Goal: Task Accomplishment & Management: Manage account settings

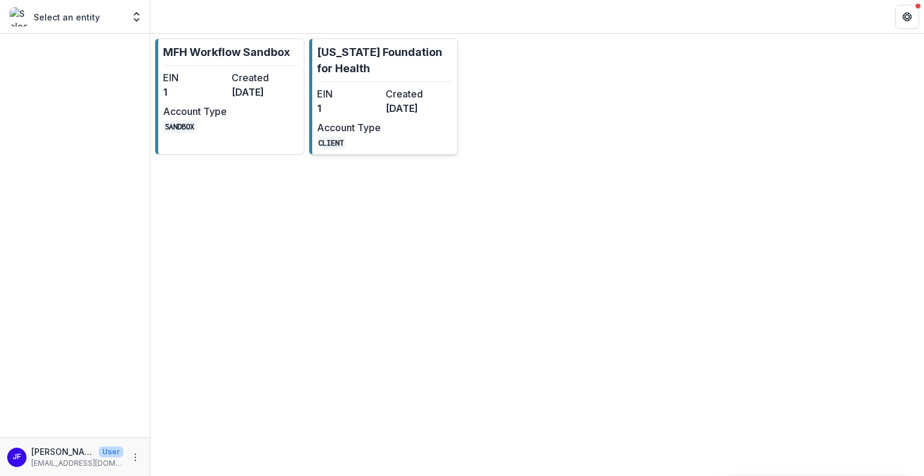
click at [369, 129] on dt "Account Type" at bounding box center [349, 127] width 64 height 14
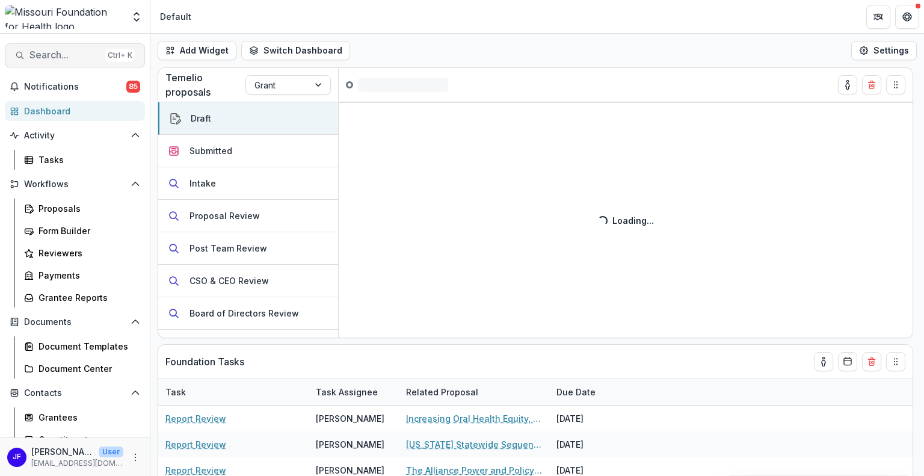
click at [49, 52] on span "Search..." at bounding box center [64, 54] width 71 height 11
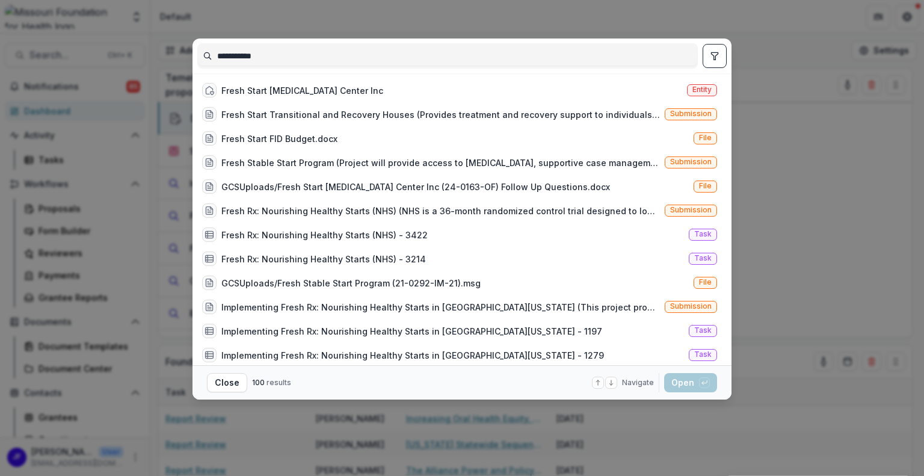
type input "**********"
click at [715, 60] on icon "toggle filters" at bounding box center [715, 56] width 10 height 10
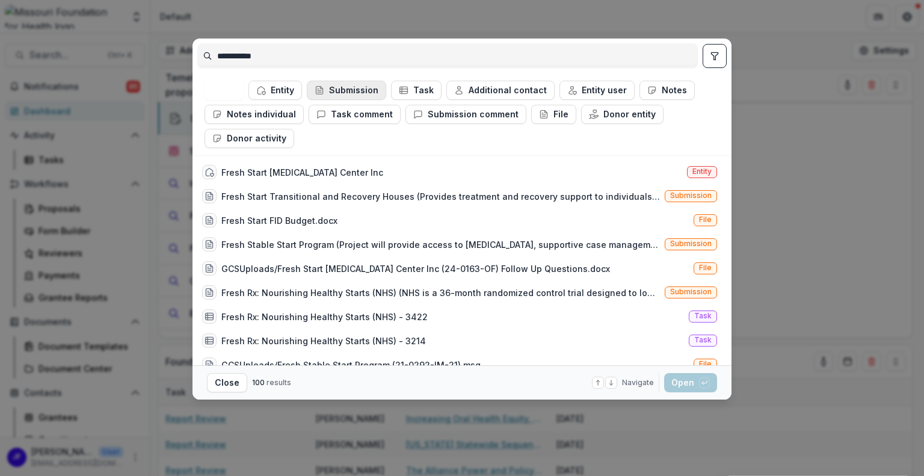
click at [351, 86] on button "Submission" at bounding box center [346, 90] width 79 height 19
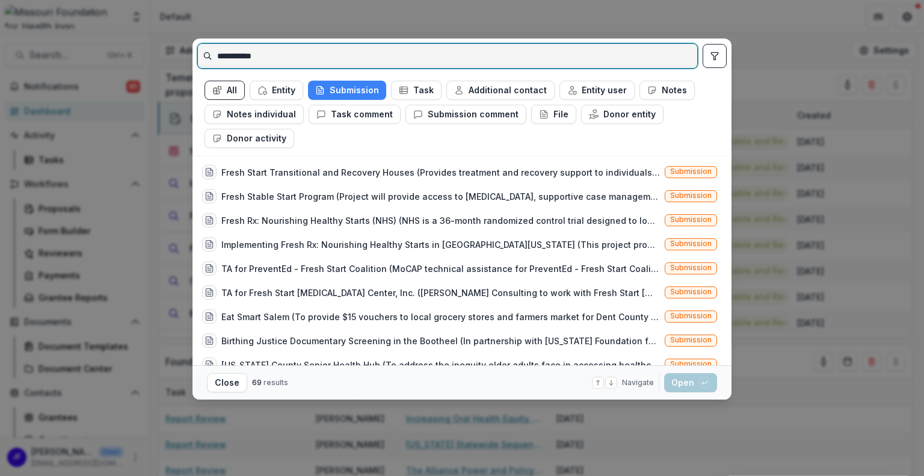
click at [279, 55] on input "**********" at bounding box center [447, 55] width 499 height 19
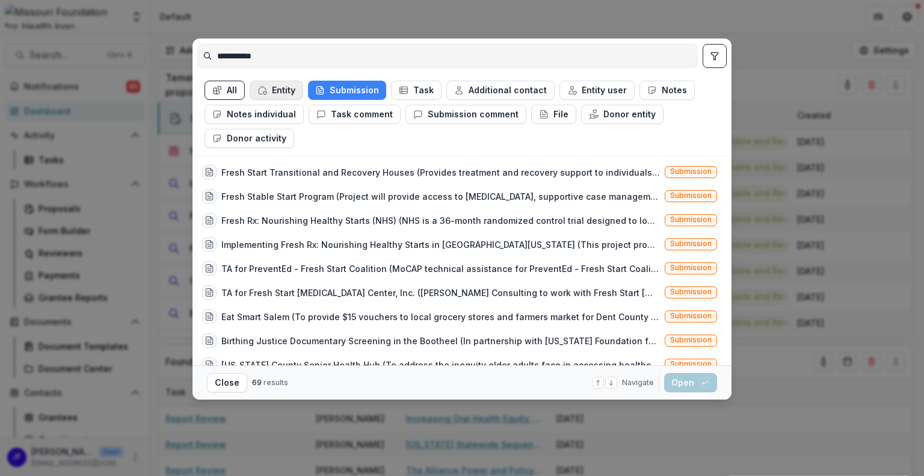
click at [279, 90] on button "Entity" at bounding box center [277, 90] width 54 height 19
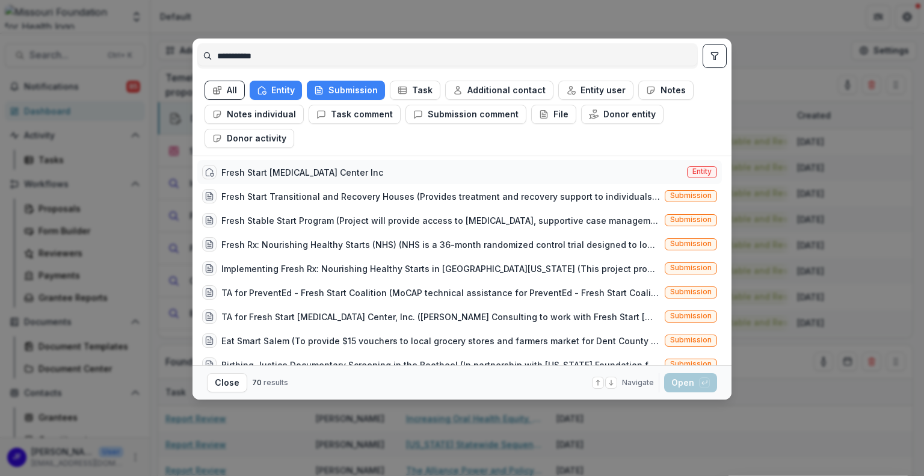
click at [319, 173] on div "Fresh Start Self Improvement Center Inc" at bounding box center [302, 172] width 162 height 13
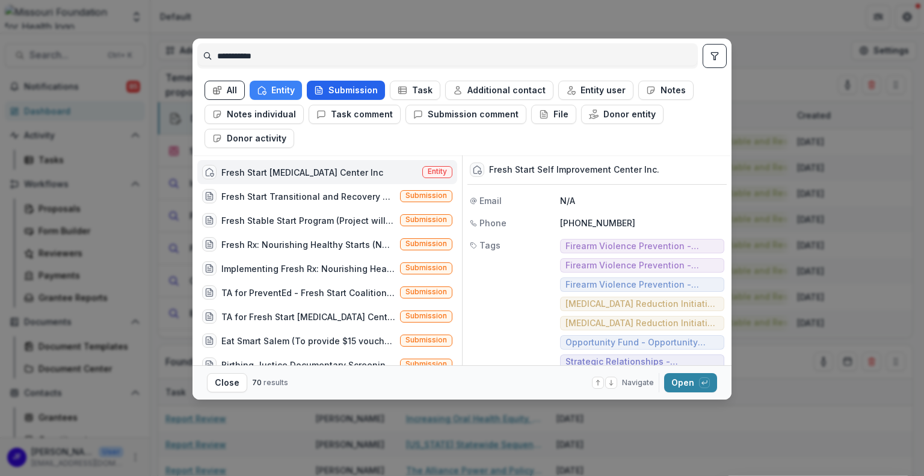
click at [361, 91] on button "Submission" at bounding box center [346, 90] width 78 height 19
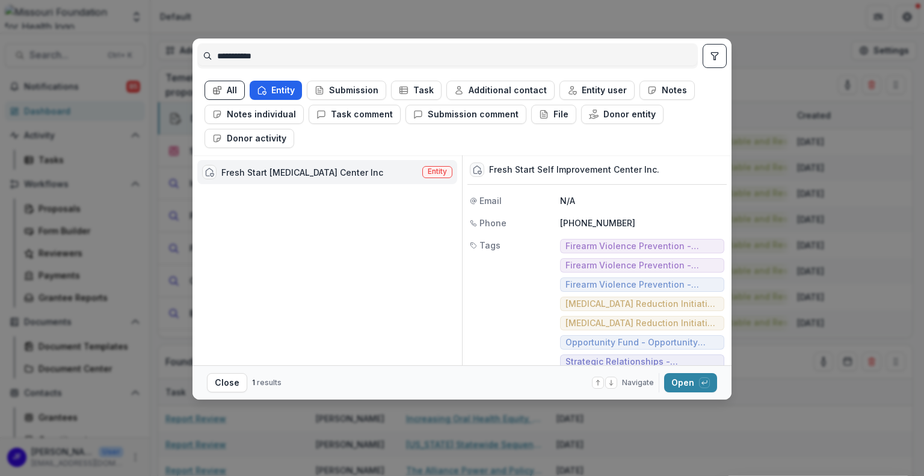
click at [284, 90] on button "Entity" at bounding box center [276, 90] width 52 height 19
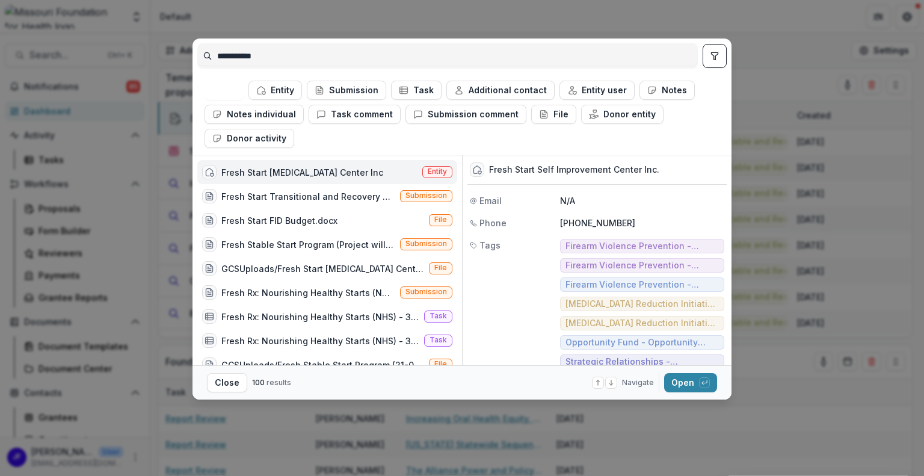
click at [315, 174] on div "Fresh Start Self Improvement Center Inc" at bounding box center [302, 172] width 162 height 13
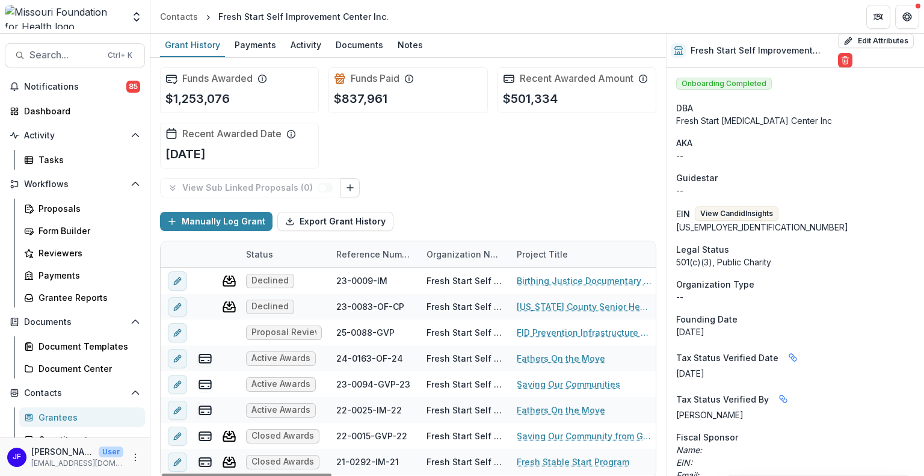
click at [359, 255] on div "Reference Number" at bounding box center [374, 254] width 90 height 13
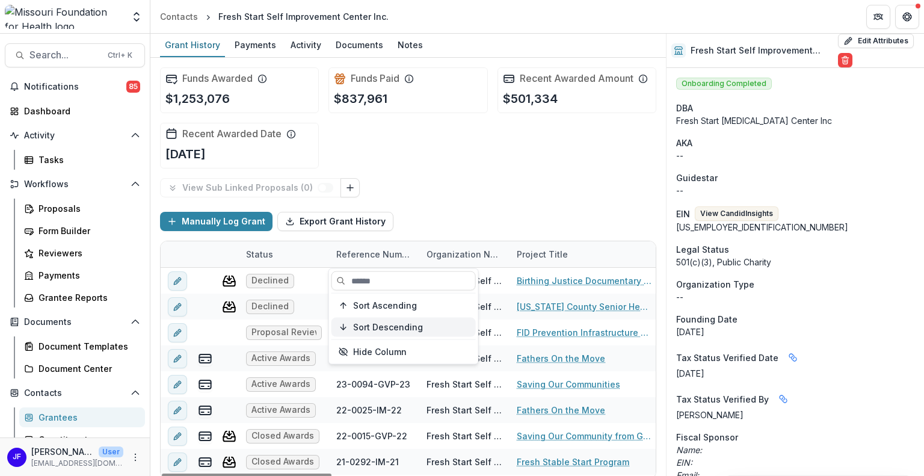
click at [365, 327] on span "Sort Descending" at bounding box center [388, 327] width 70 height 10
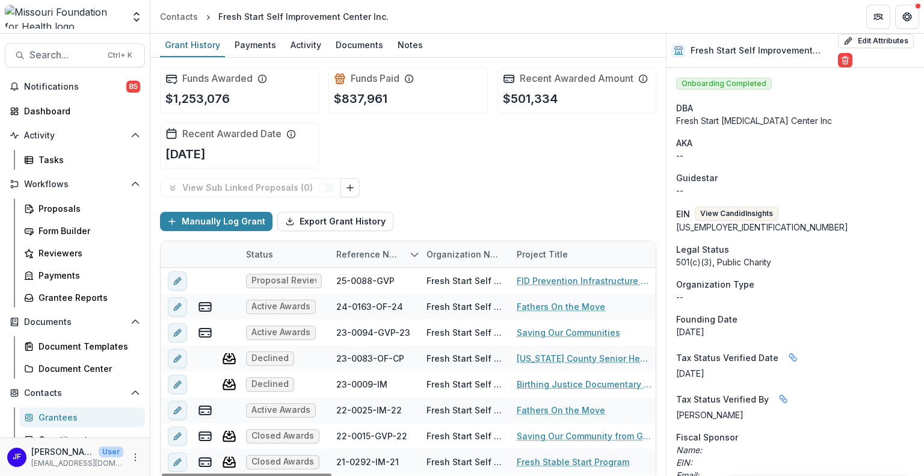
click at [455, 162] on div "Funds Awarded $1,253,076 Funds Paid $837,961 Recent Awarded Amount $501,334 Rec…" at bounding box center [408, 118] width 496 height 120
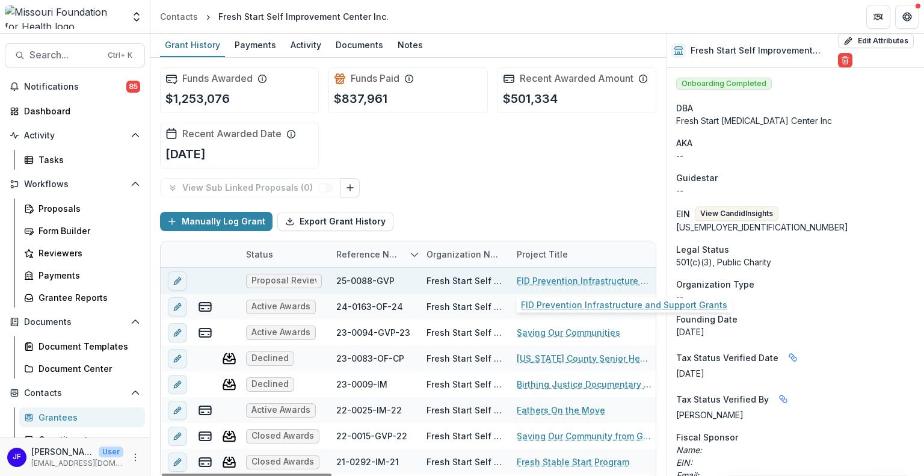
click at [534, 279] on link "FID Prevention Infrastructure and Support Grants" at bounding box center [585, 280] width 136 height 13
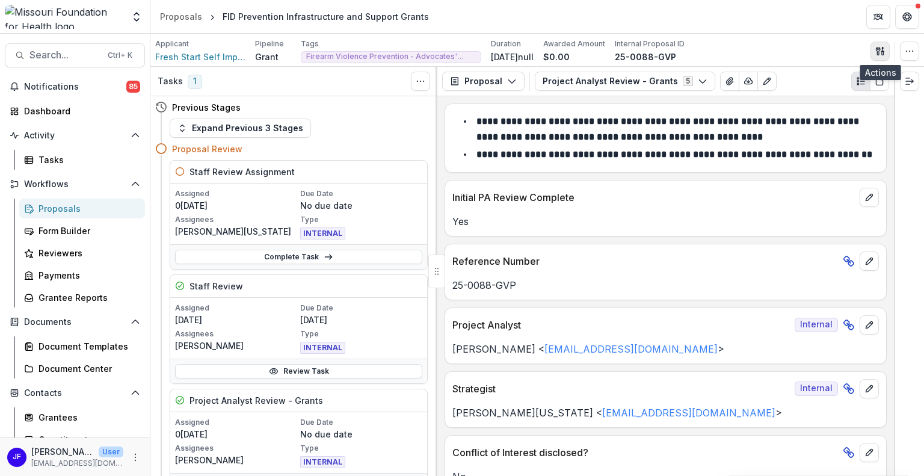
click at [882, 48] on polygon "button" at bounding box center [882, 48] width 1 height 2
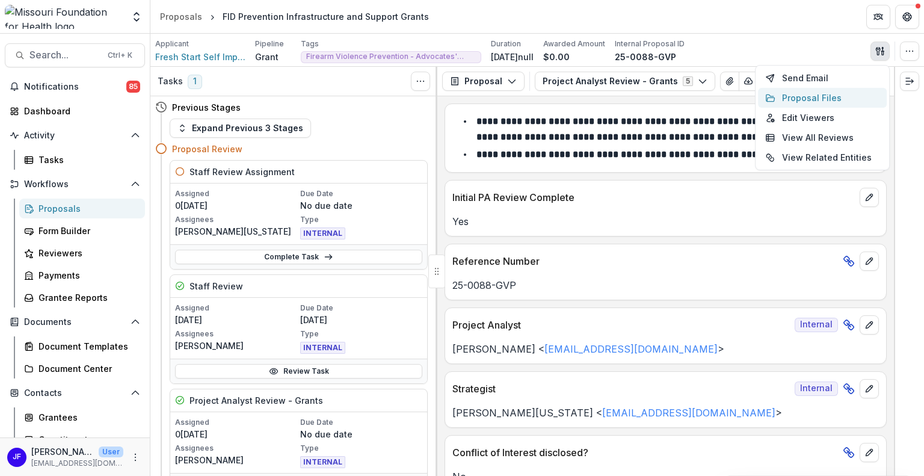
click at [827, 98] on button "Proposal Files" at bounding box center [822, 98] width 129 height 20
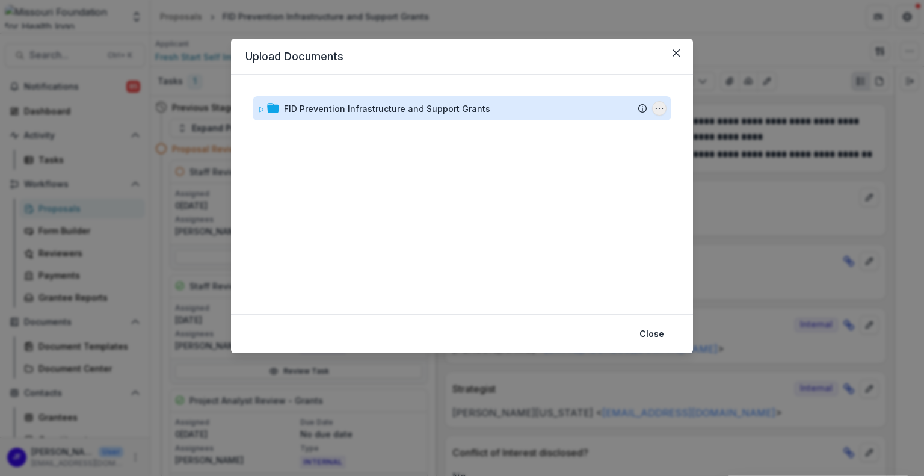
click at [662, 106] on icon "FID Prevention Infrastructure and Support Grants Options" at bounding box center [659, 108] width 10 height 10
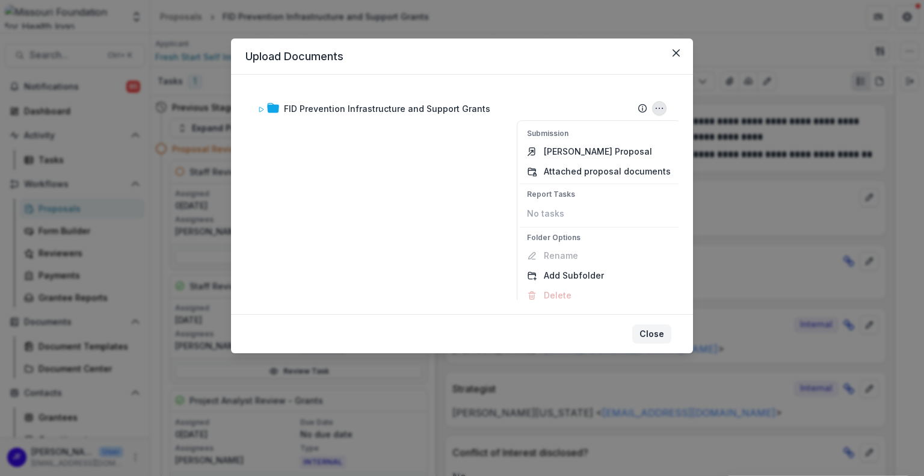
scroll to position [7, 0]
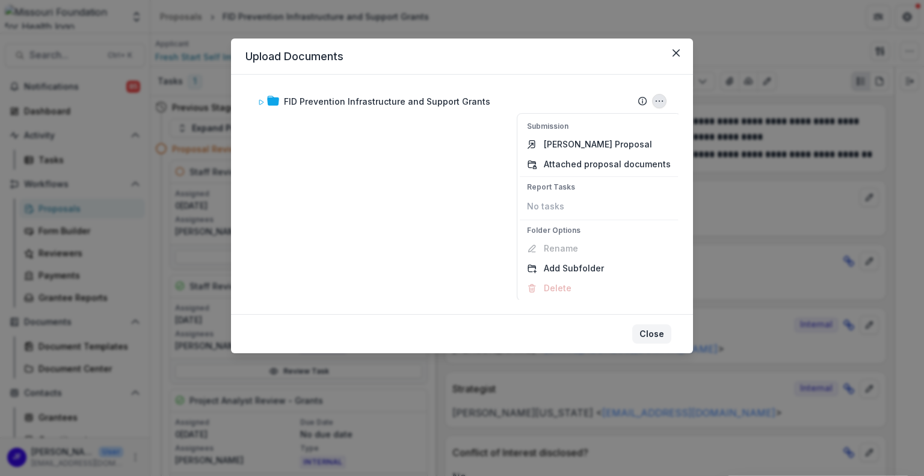
click at [641, 336] on button "Close" at bounding box center [651, 333] width 39 height 19
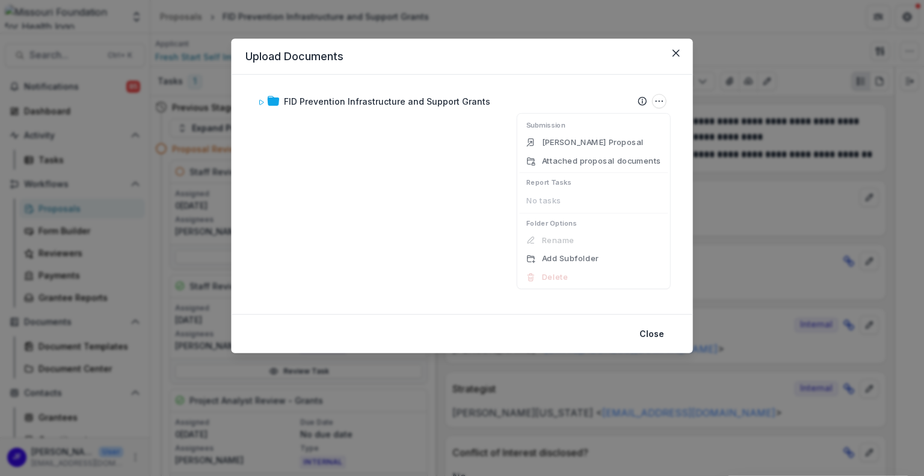
scroll to position [0, 0]
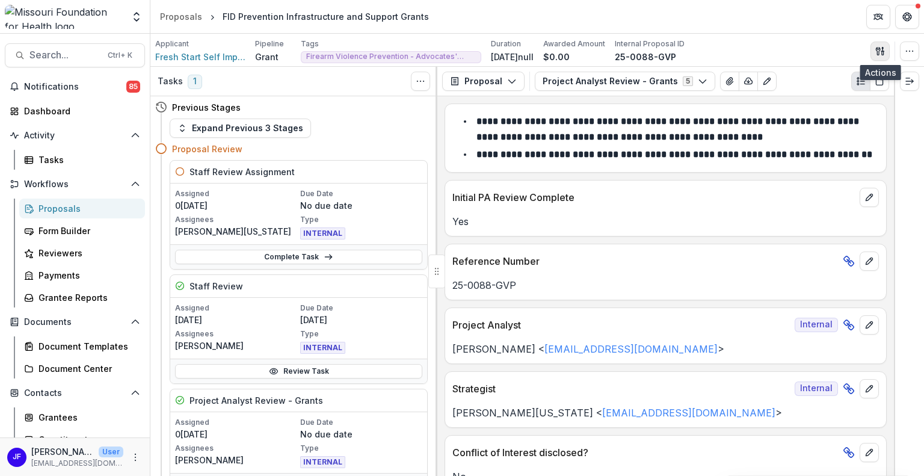
click at [883, 48] on polygon "button" at bounding box center [882, 48] width 1 height 2
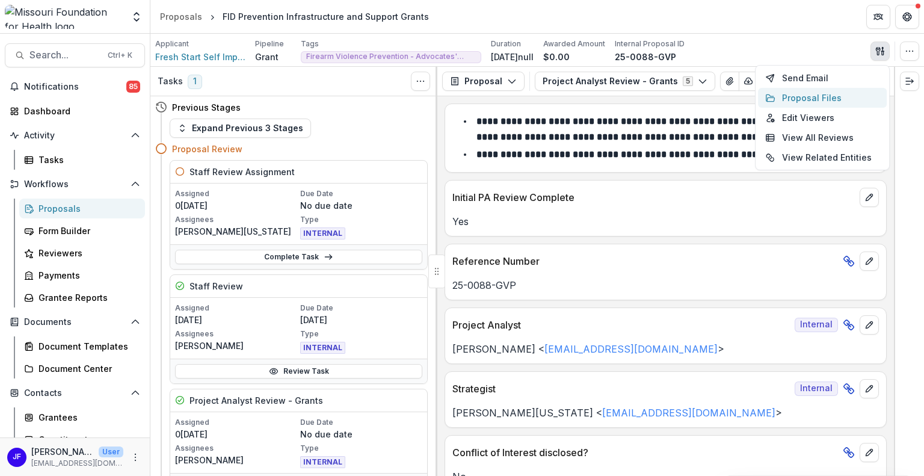
click at [810, 90] on button "Proposal Files" at bounding box center [822, 98] width 129 height 20
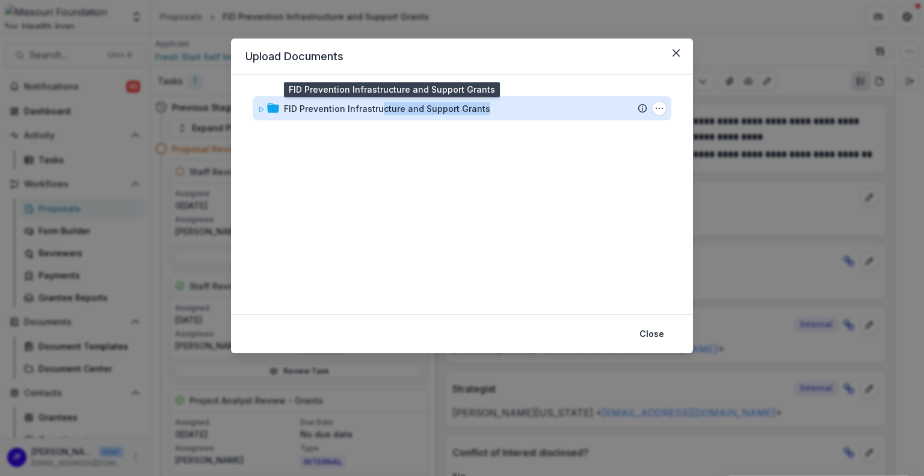
drag, startPoint x: 480, startPoint y: 107, endPoint x: 377, endPoint y: 108, distance: 103.5
click at [377, 108] on div "FID Prevention Infrastructure and Support Grants" at bounding box center [387, 108] width 206 height 13
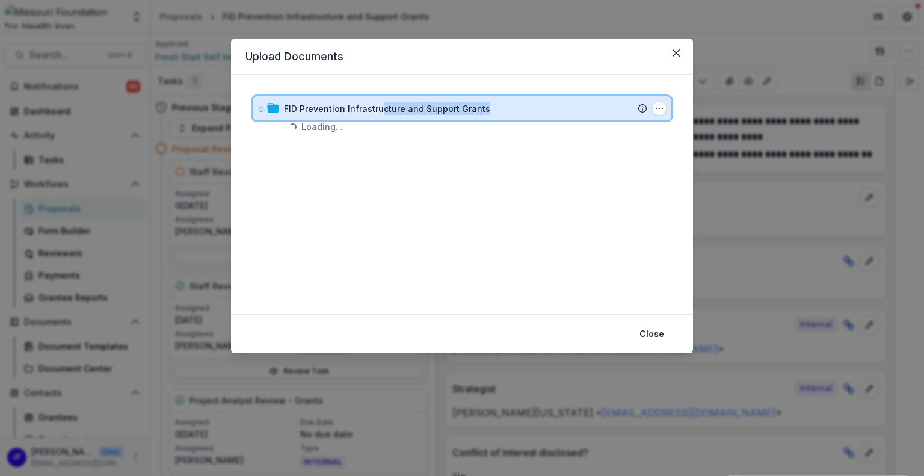
click at [484, 115] on div "FID Prevention Infrastructure and Support Grants Submission Temelio Proposal At…" at bounding box center [462, 108] width 419 height 24
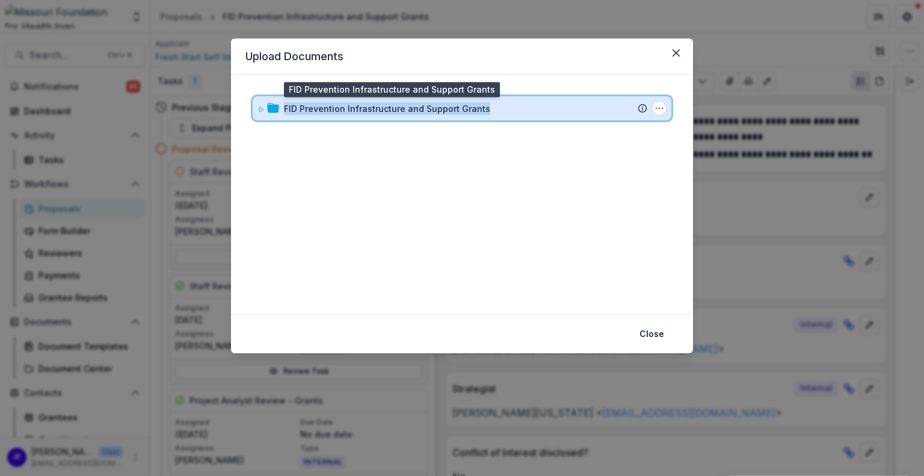
drag, startPoint x: 481, startPoint y: 108, endPoint x: 285, endPoint y: 107, distance: 196.7
click at [285, 107] on div "FID Prevention Infrastructure and Support Grants" at bounding box center [465, 108] width 363 height 13
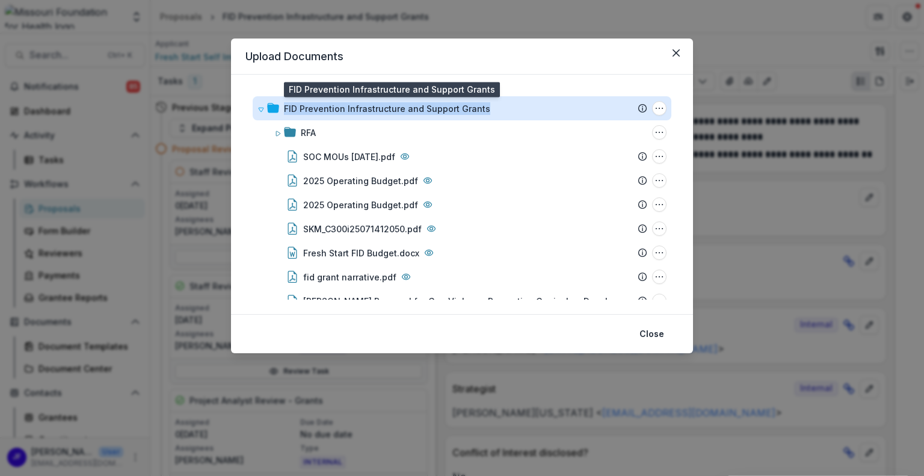
copy div "FID Prevention Infrastructure and Support Grants"
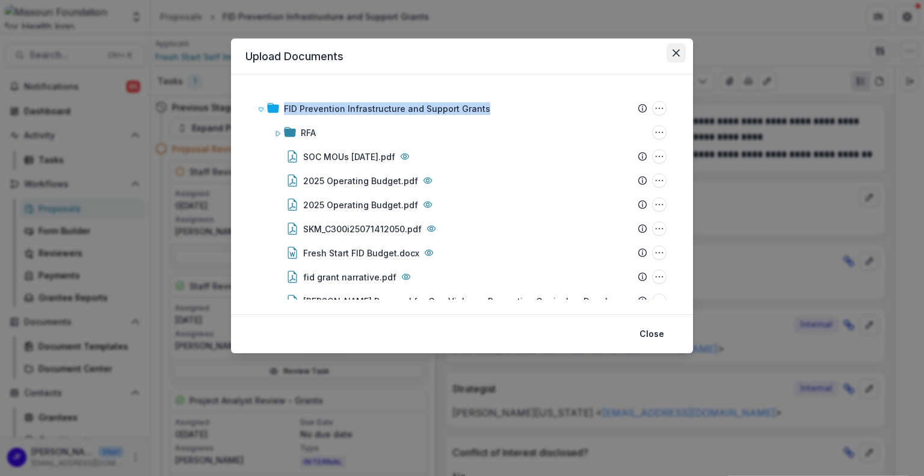
click at [669, 52] on button "Close" at bounding box center [675, 52] width 19 height 19
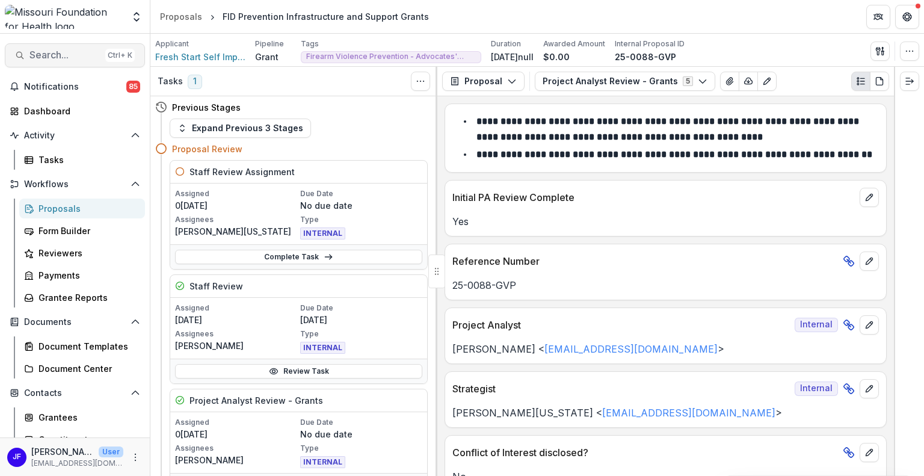
click at [68, 54] on span "Search..." at bounding box center [64, 54] width 71 height 11
click at [33, 52] on span "Search..." at bounding box center [64, 54] width 71 height 11
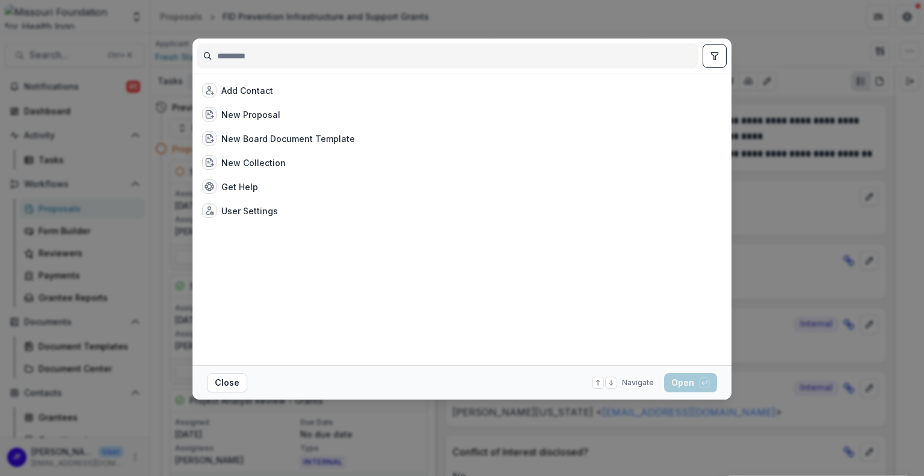
click at [247, 63] on input at bounding box center [447, 55] width 499 height 19
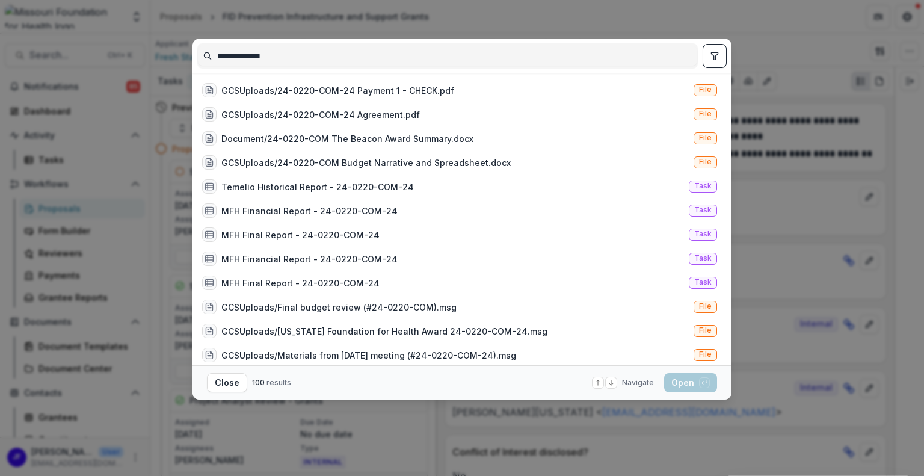
type input "**********"
click at [712, 52] on icon "toggle filters" at bounding box center [715, 56] width 10 height 10
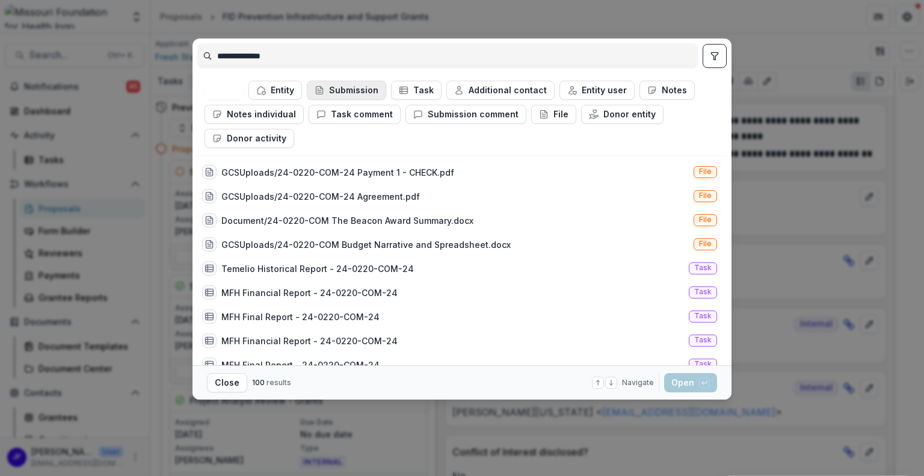
click at [351, 87] on button "Submission" at bounding box center [346, 90] width 79 height 19
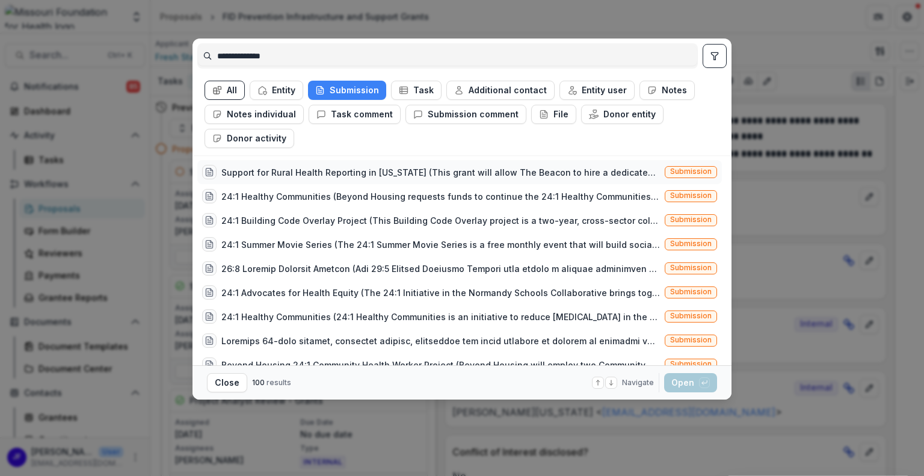
click at [297, 168] on div "Support for Rural Health Reporting in Missouri (This grant will allow The Beaco…" at bounding box center [440, 172] width 439 height 13
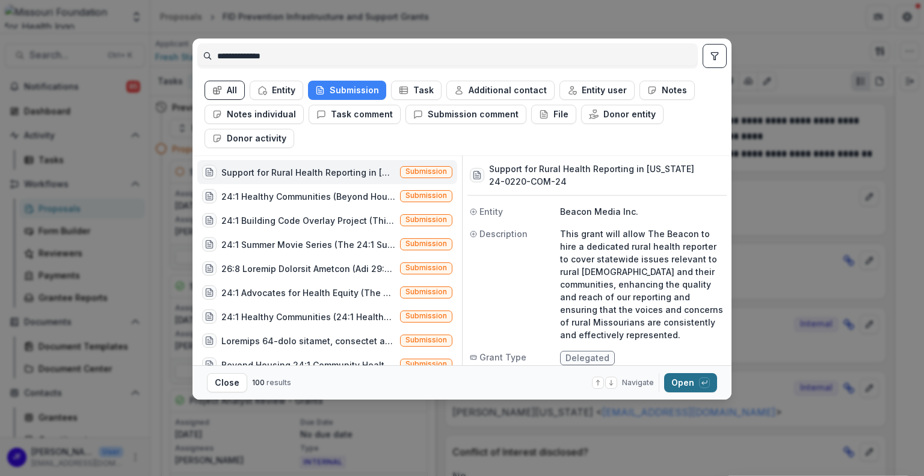
click at [677, 380] on button "Open with enter key" at bounding box center [690, 382] width 53 height 19
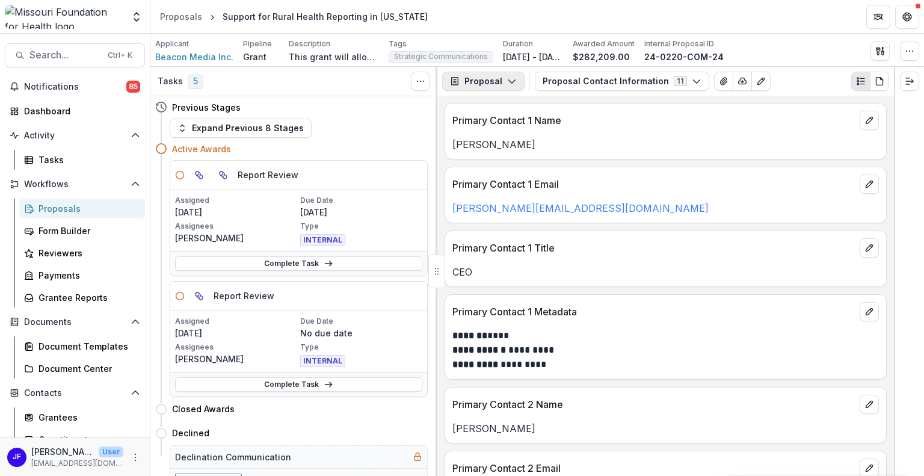
click at [502, 81] on button "Proposal" at bounding box center [483, 81] width 82 height 19
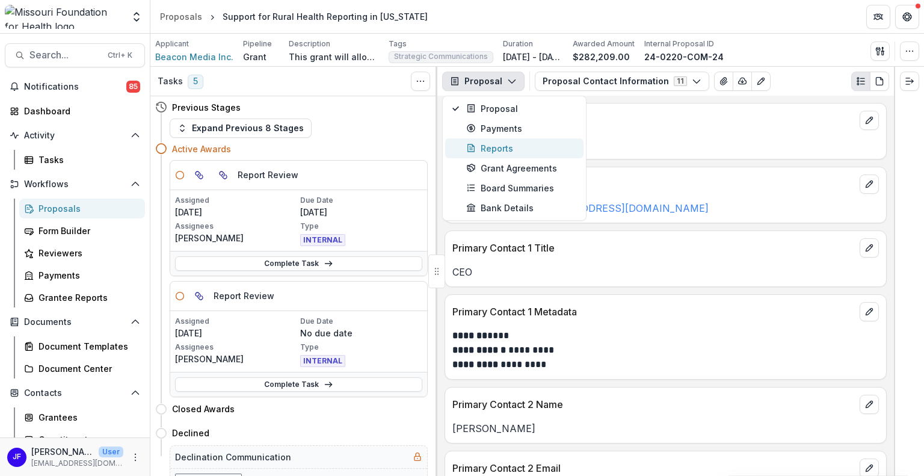
click at [496, 143] on div "Reports" at bounding box center [521, 148] width 110 height 13
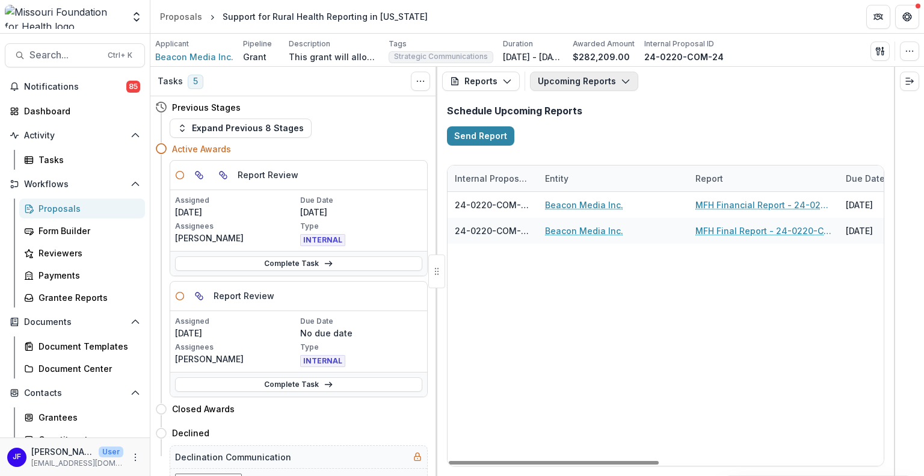
click at [581, 85] on button "Upcoming Reports" at bounding box center [584, 81] width 108 height 19
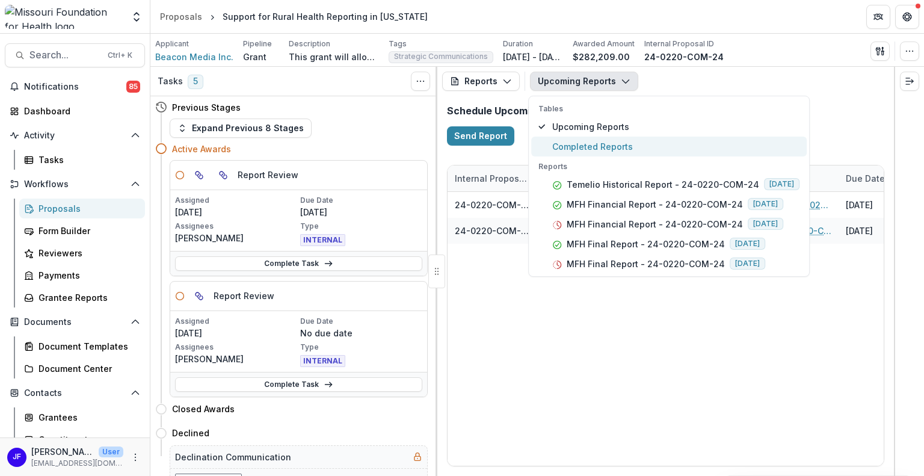
click at [573, 144] on span "Completed Reports" at bounding box center [675, 146] width 247 height 13
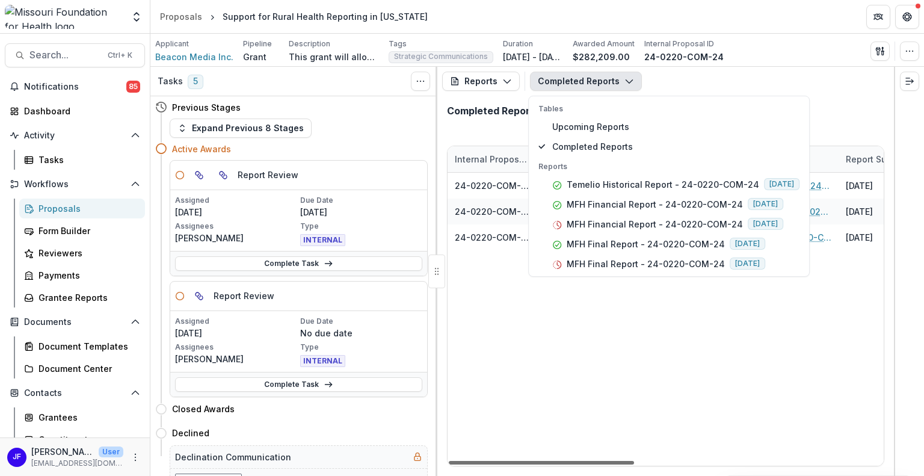
click at [575, 464] on div at bounding box center [541, 463] width 185 height 4
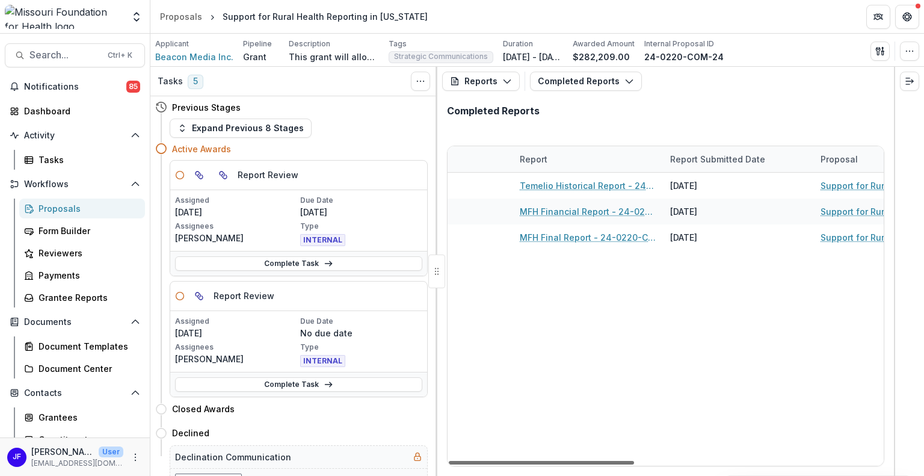
scroll to position [0, 229]
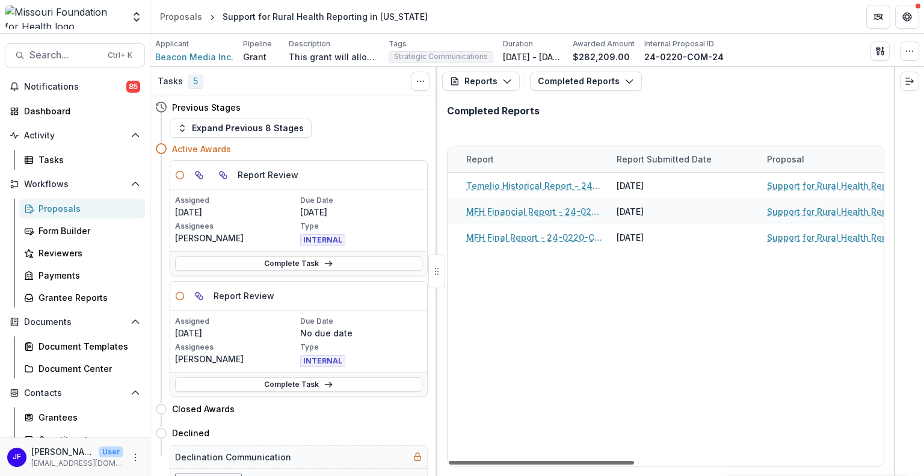
drag, startPoint x: 575, startPoint y: 464, endPoint x: 673, endPoint y: 466, distance: 97.5
click at [634, 464] on div at bounding box center [541, 463] width 185 height 4
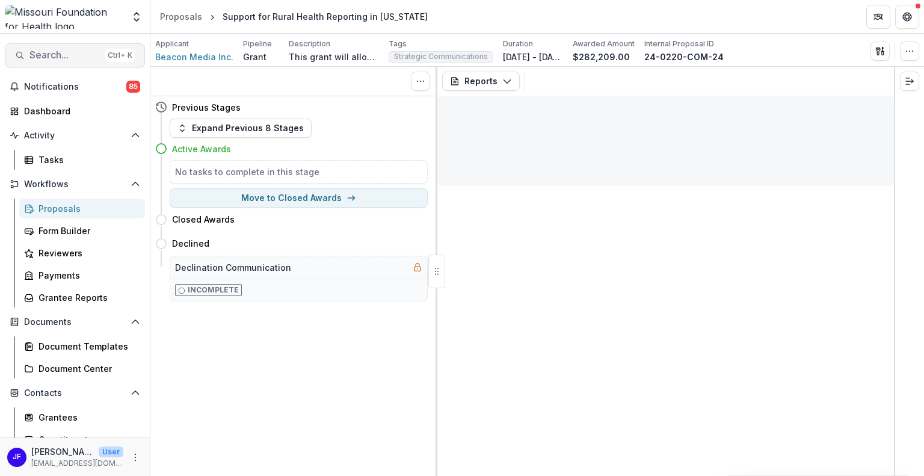
click at [38, 52] on span "Search..." at bounding box center [64, 54] width 71 height 11
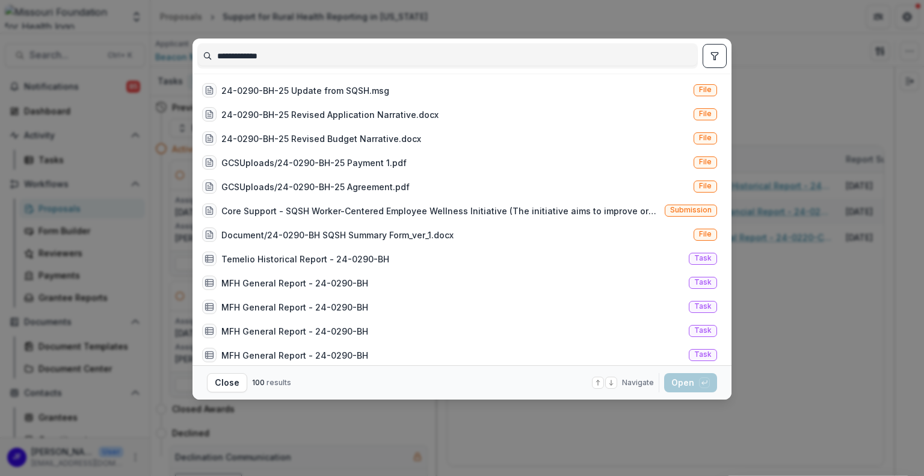
type input "**********"
click at [710, 60] on icon "toggle filters" at bounding box center [715, 56] width 10 height 10
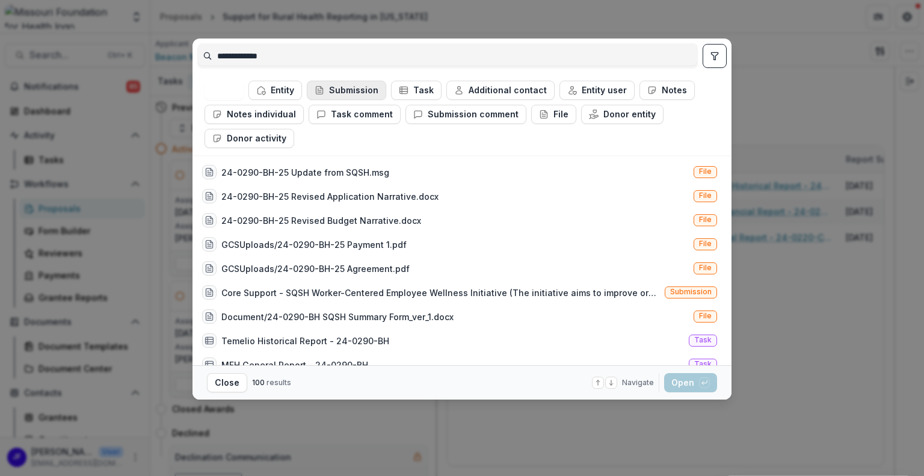
click at [349, 87] on button "Submission" at bounding box center [346, 90] width 79 height 19
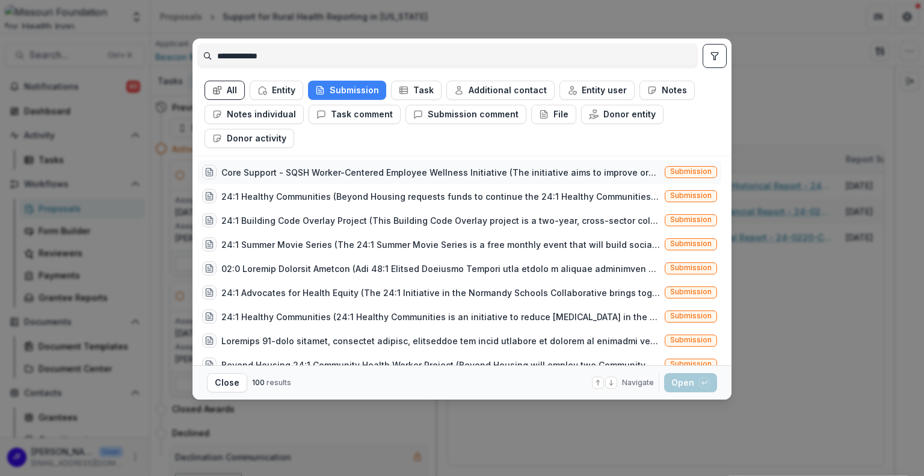
click at [337, 174] on div "Core Support - SQSH Worker-Centered Employee Wellness Initiative (The initiativ…" at bounding box center [440, 172] width 439 height 13
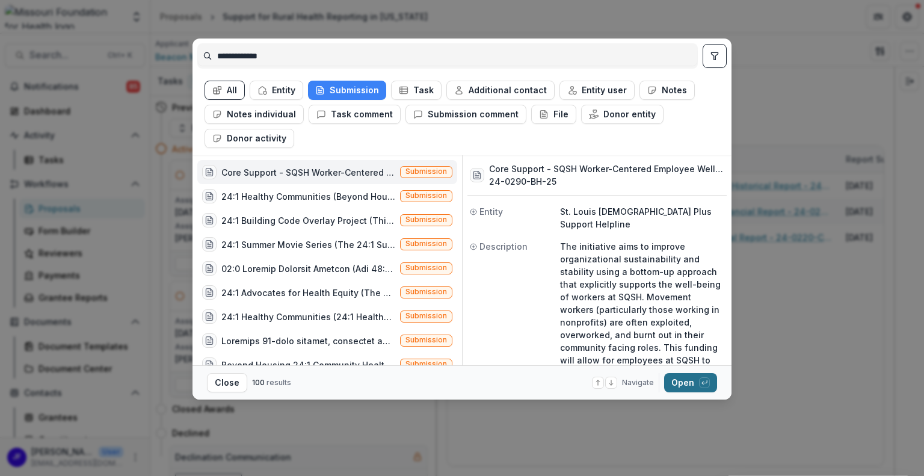
click at [686, 382] on button "Open with enter key" at bounding box center [690, 382] width 53 height 19
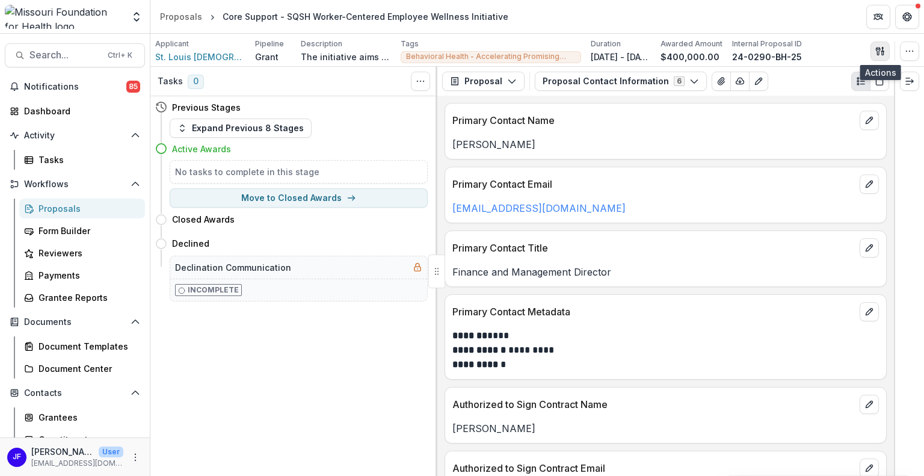
click at [882, 51] on icon "button" at bounding box center [883, 53] width 2 height 4
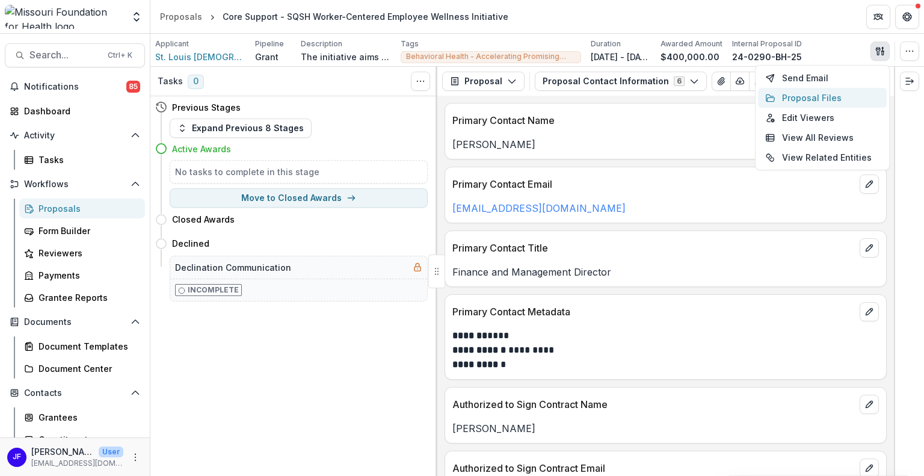
click at [837, 91] on button "Proposal Files" at bounding box center [822, 98] width 129 height 20
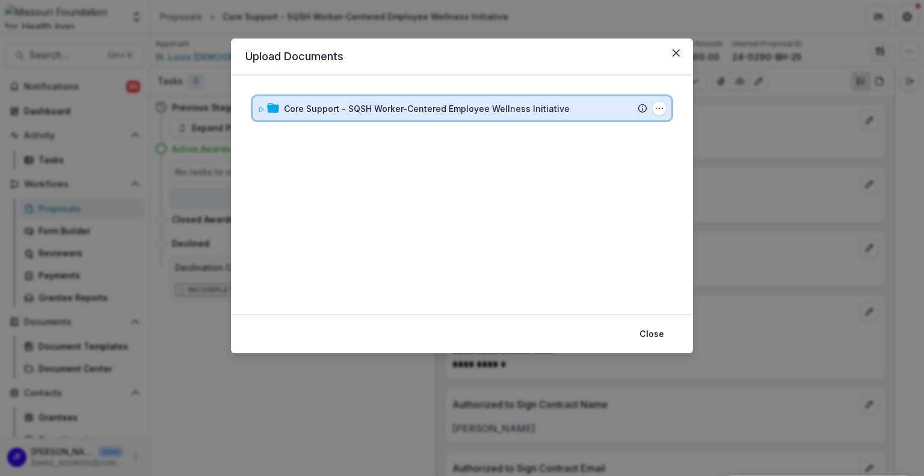
click at [260, 106] on icon at bounding box center [260, 109] width 7 height 7
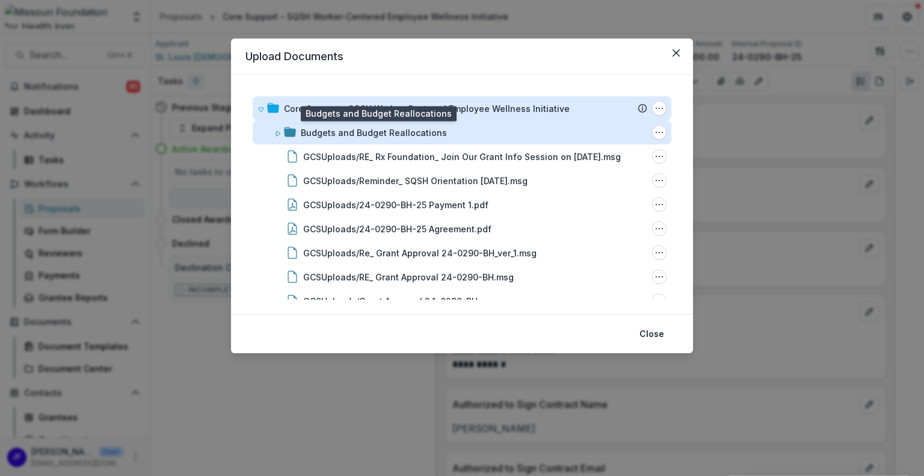
click at [343, 134] on div "Budgets and Budget Reallocations" at bounding box center [374, 132] width 146 height 13
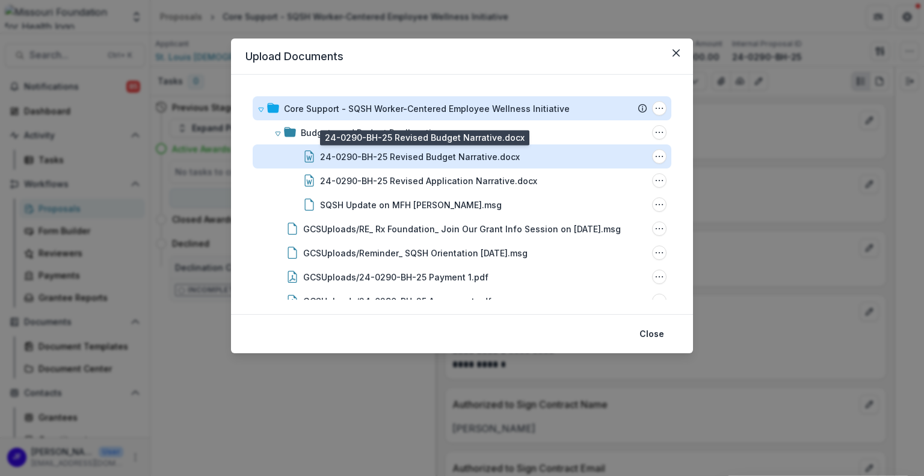
click at [402, 156] on div "24-0290-BH-25 Revised Budget Narrative.docx" at bounding box center [420, 156] width 200 height 13
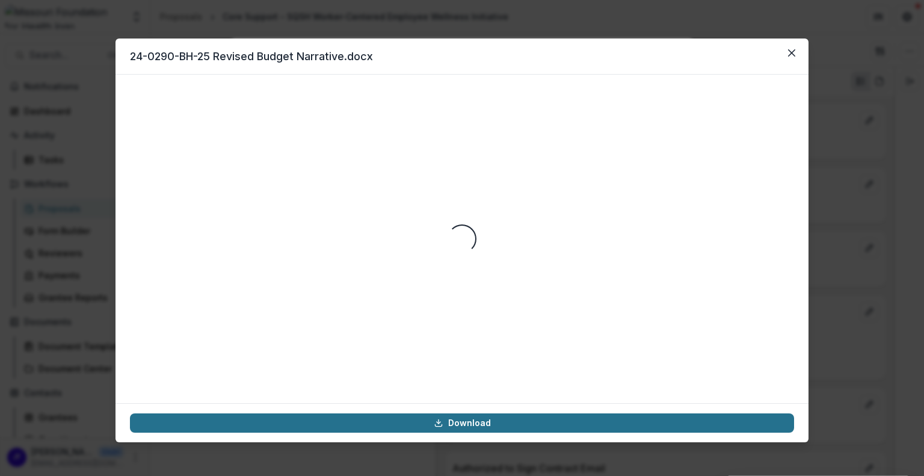
click at [460, 424] on link "Download" at bounding box center [462, 422] width 664 height 19
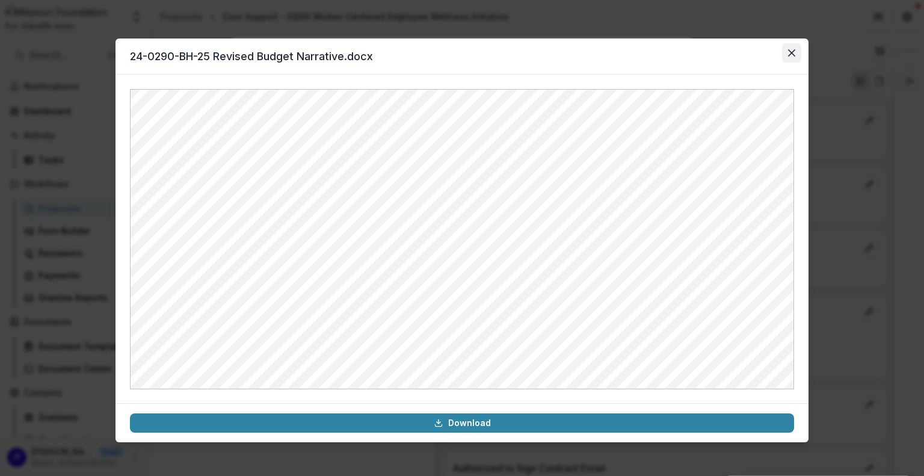
click at [784, 51] on button "Close" at bounding box center [791, 52] width 19 height 19
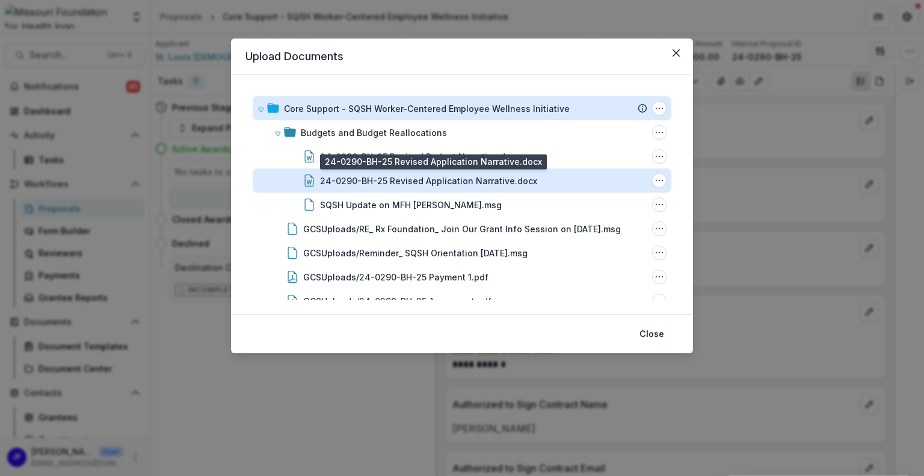
click at [446, 174] on div "24-0290-BH-25 Revised Application Narrative.docx" at bounding box center [428, 180] width 217 height 13
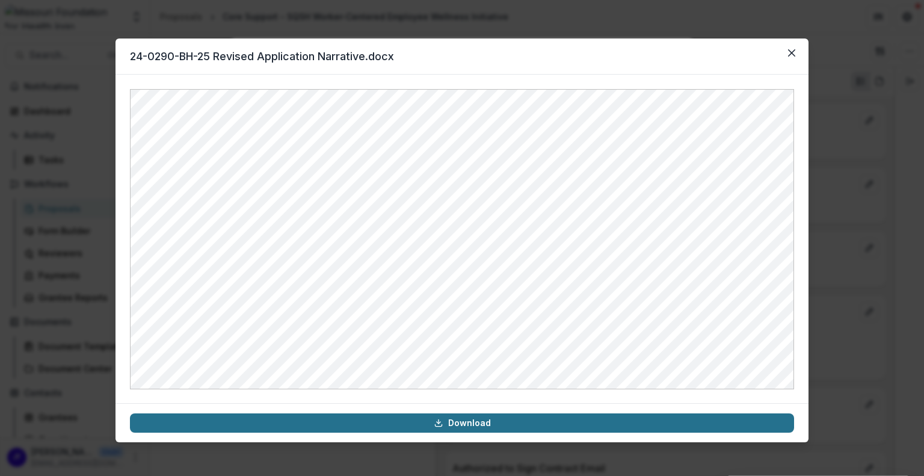
click at [465, 420] on link "Download" at bounding box center [462, 422] width 664 height 19
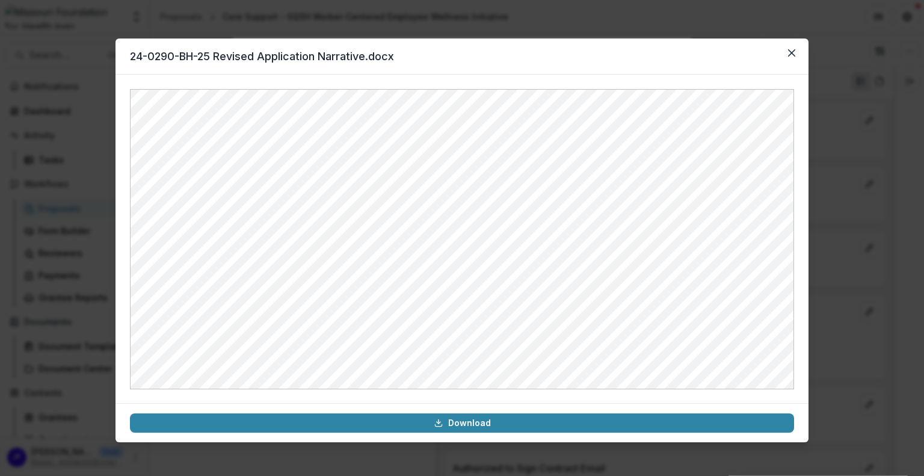
click at [572, 43] on header "24-0290-BH-25 Revised Application Narrative.docx" at bounding box center [461, 56] width 693 height 36
click at [790, 50] on icon "Close" at bounding box center [791, 52] width 7 height 7
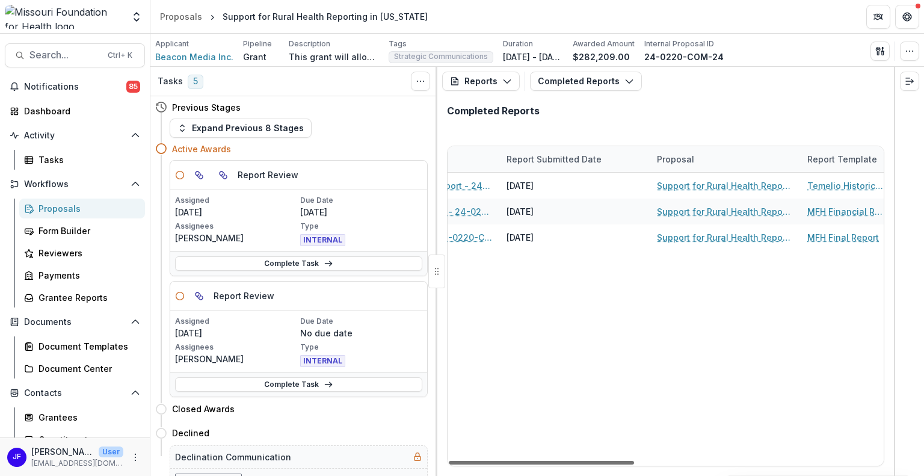
scroll to position [0, 339]
drag, startPoint x: 614, startPoint y: 461, endPoint x: 660, endPoint y: 461, distance: 46.3
click at [634, 461] on div at bounding box center [541, 463] width 185 height 4
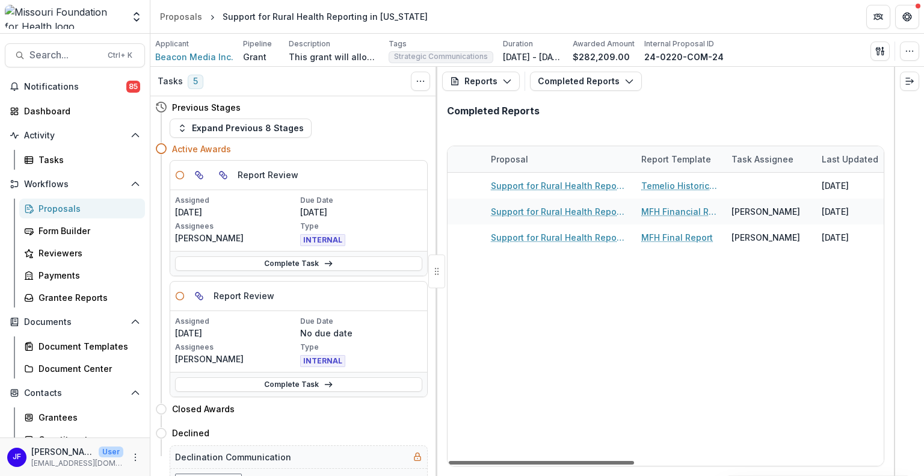
scroll to position [0, 396]
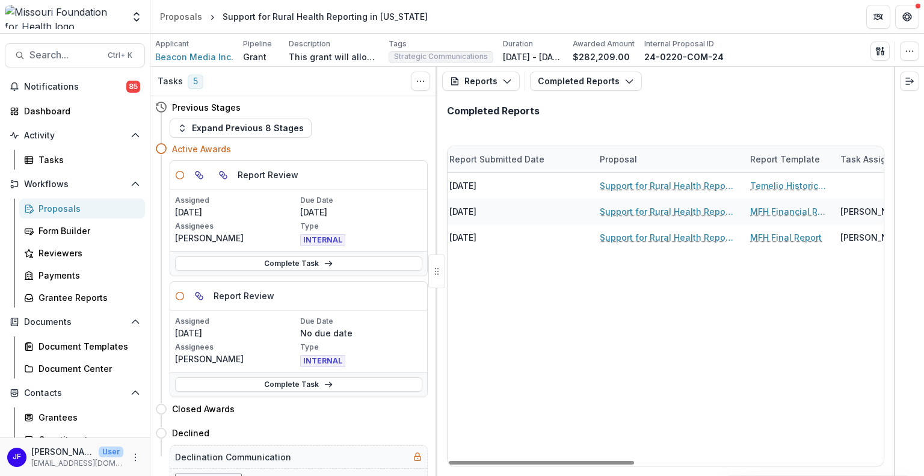
drag, startPoint x: 660, startPoint y: 461, endPoint x: 663, endPoint y: 472, distance: 11.4
click at [634, 464] on div at bounding box center [541, 463] width 185 height 4
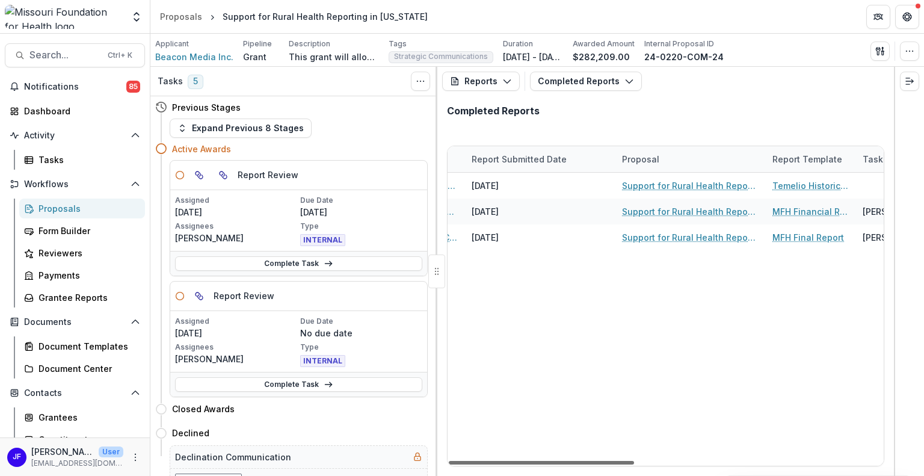
scroll to position [0, 352]
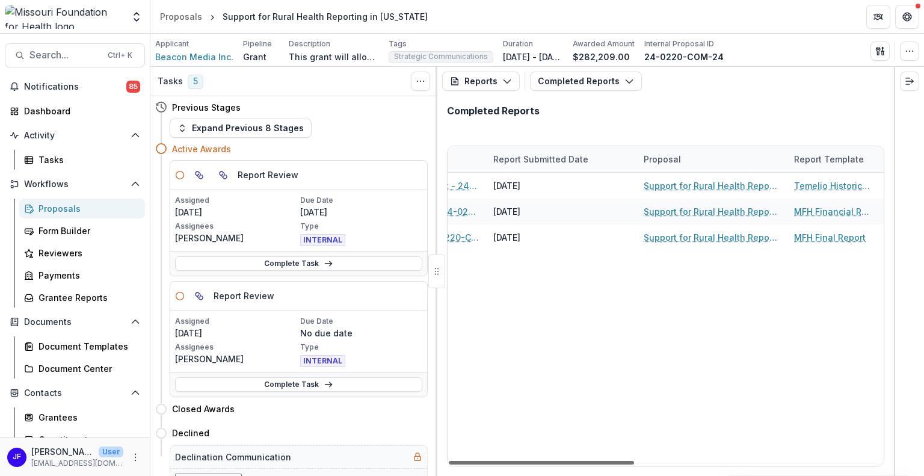
click at [630, 464] on div at bounding box center [541, 463] width 185 height 4
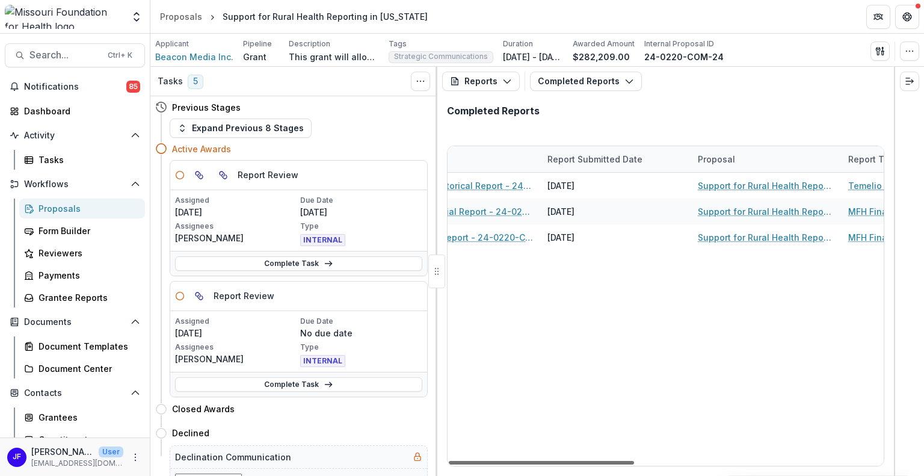
scroll to position [0, 215]
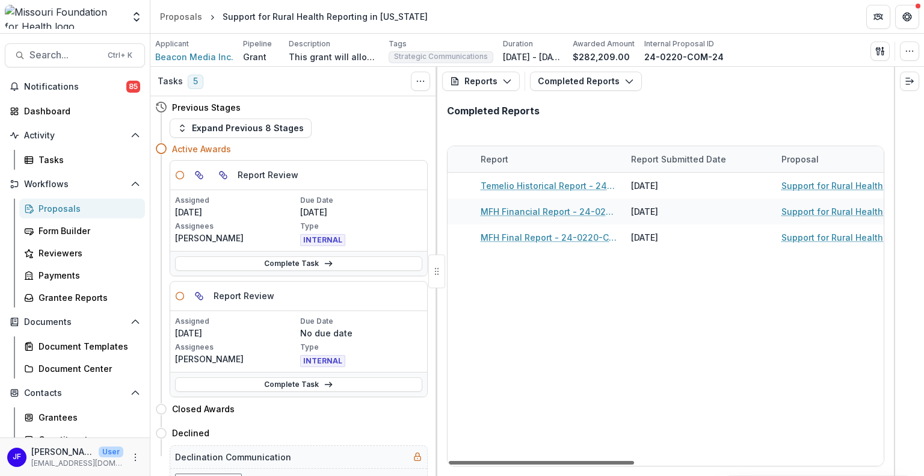
drag, startPoint x: 623, startPoint y: 463, endPoint x: 565, endPoint y: 466, distance: 57.9
click at [565, 464] on div at bounding box center [541, 463] width 185 height 4
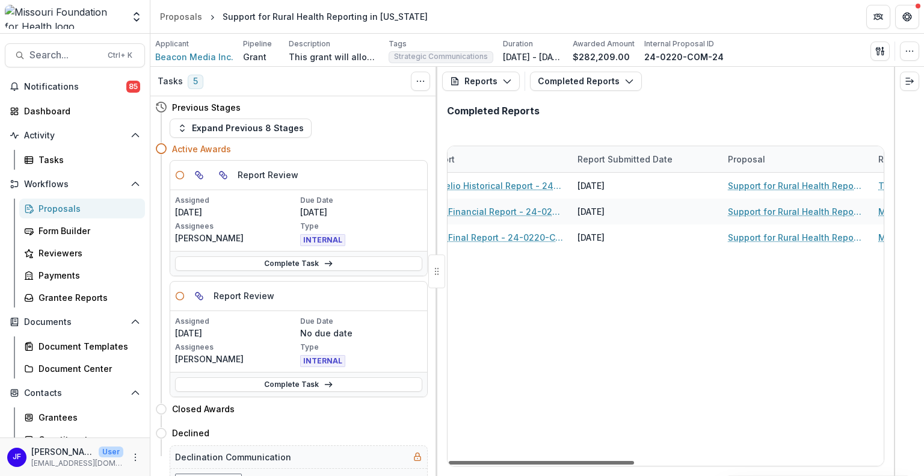
scroll to position [0, 305]
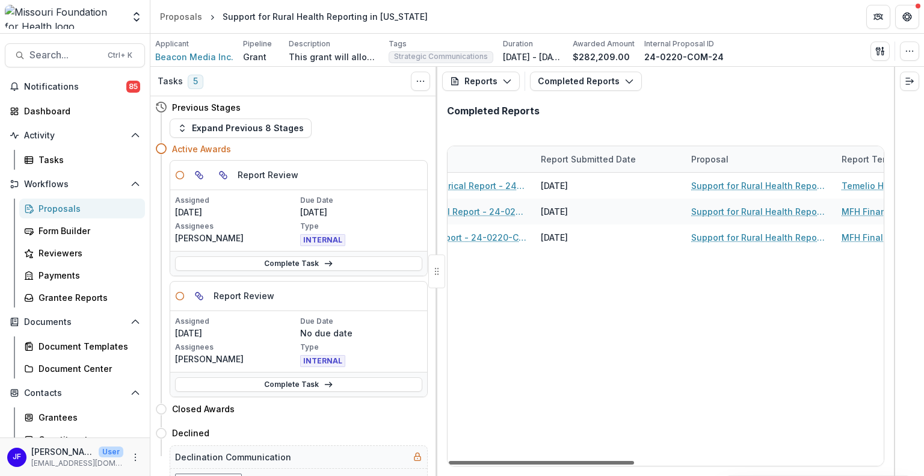
drag, startPoint x: 600, startPoint y: 461, endPoint x: 638, endPoint y: 463, distance: 37.9
click at [634, 463] on div at bounding box center [541, 463] width 185 height 4
click at [561, 81] on button "Completed Reports" at bounding box center [586, 81] width 112 height 19
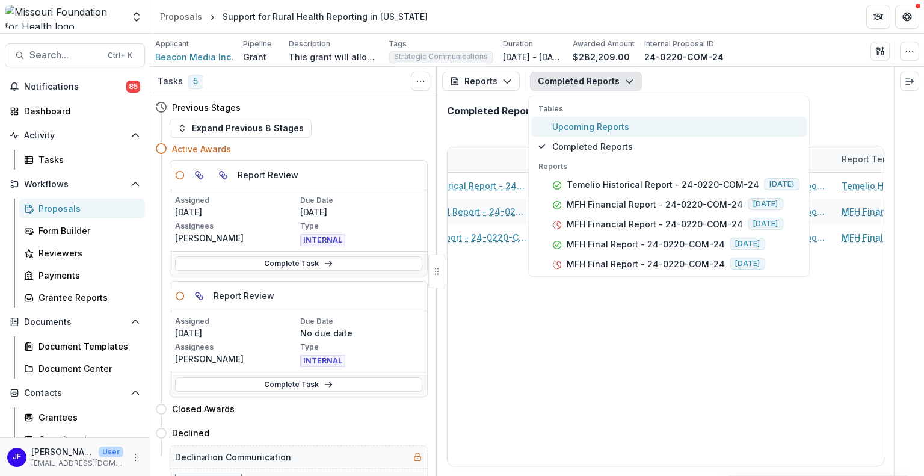
click at [565, 130] on span "Upcoming Reports" at bounding box center [675, 126] width 247 height 13
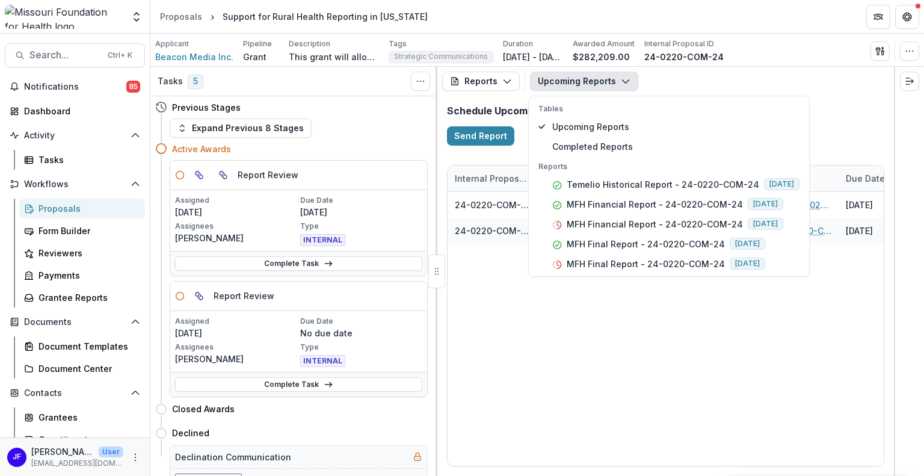
click at [635, 446] on div "24-0220-COM-24 Beacon Media Inc. MFH Financial Report - 24-0220-COM-24 02/15/20…" at bounding box center [899, 329] width 902 height 274
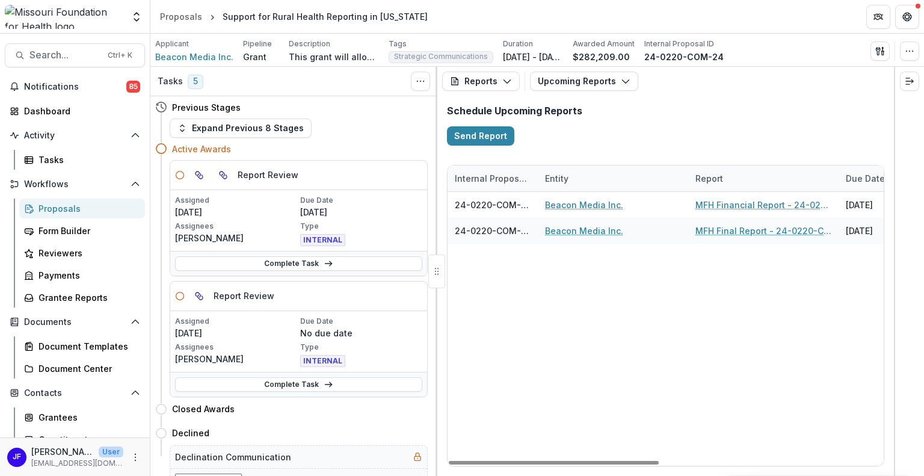
drag, startPoint x: 636, startPoint y: 461, endPoint x: 669, endPoint y: 462, distance: 33.1
click at [578, 81] on button "Upcoming Reports" at bounding box center [584, 81] width 108 height 19
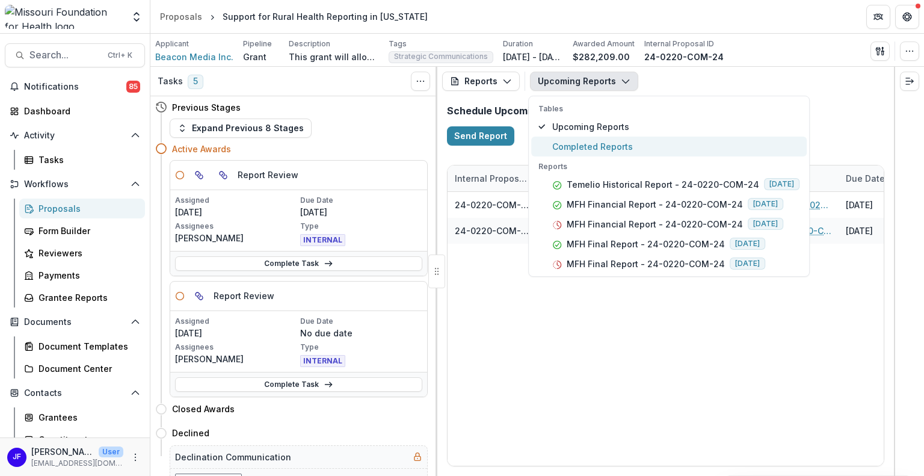
click at [579, 144] on span "Completed Reports" at bounding box center [675, 146] width 247 height 13
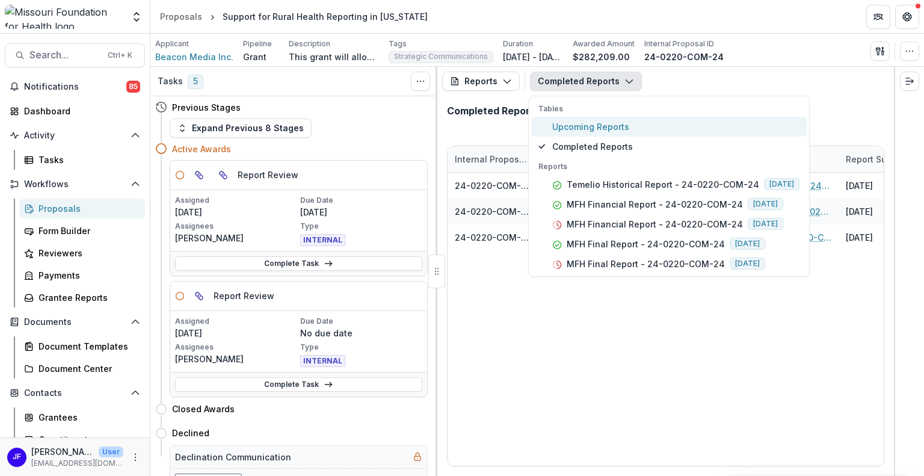
click at [579, 121] on span "Upcoming Reports" at bounding box center [675, 126] width 247 height 13
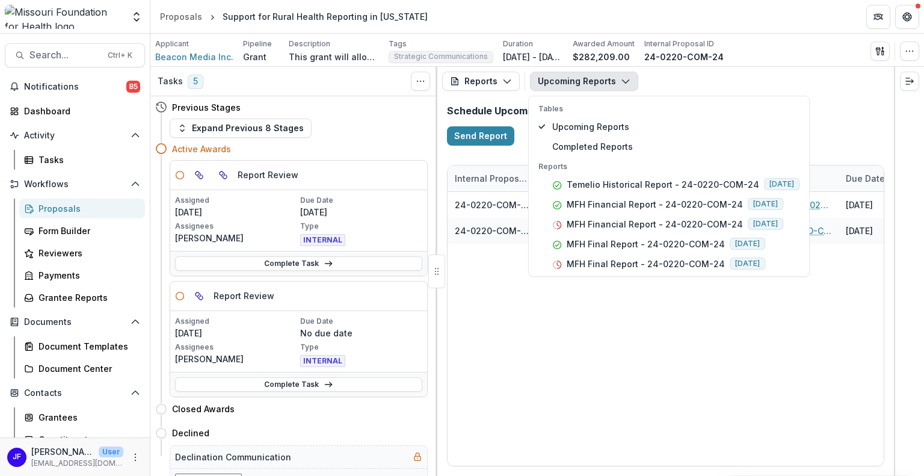
click at [728, 408] on div "24-0220-COM-24 Beacon Media Inc. MFH Financial Report - 24-0220-COM-24 02/15/20…" at bounding box center [899, 329] width 902 height 274
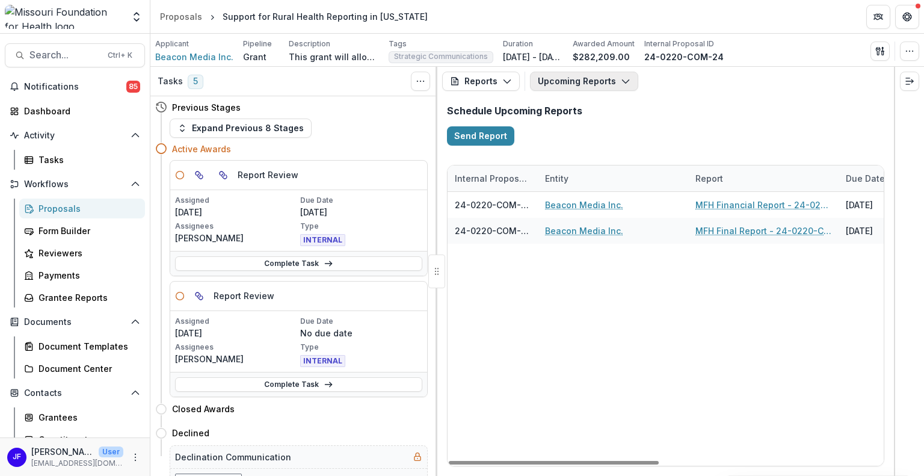
click at [621, 83] on icon "button" at bounding box center [626, 81] width 10 height 10
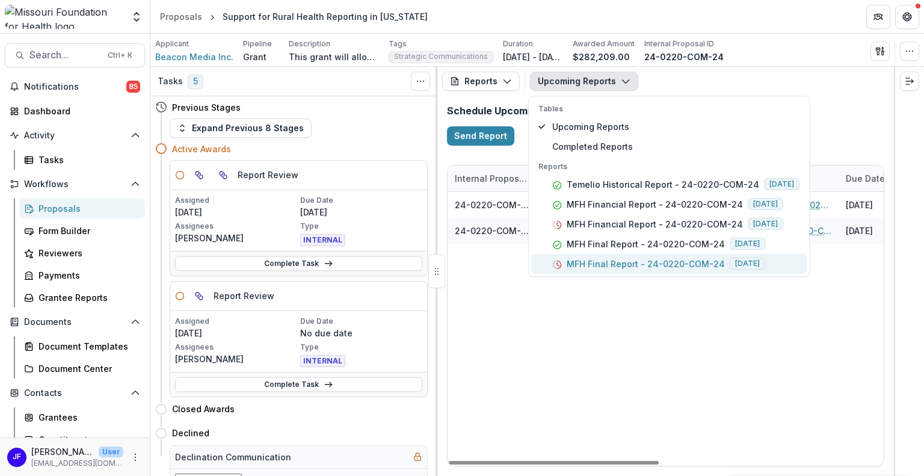
click at [620, 262] on p "MFH Final Report - 24-0220-COM-24" at bounding box center [646, 263] width 158 height 13
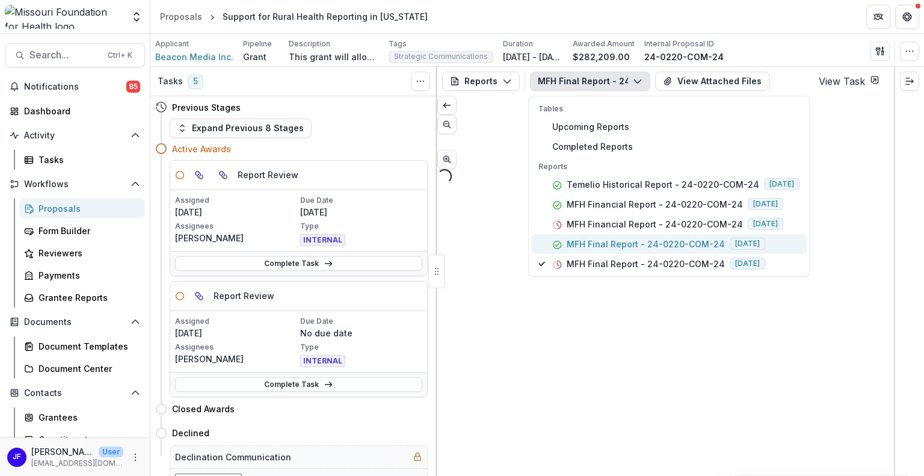
click at [603, 244] on p "MFH Final Report - 24-0220-COM-24" at bounding box center [646, 244] width 158 height 13
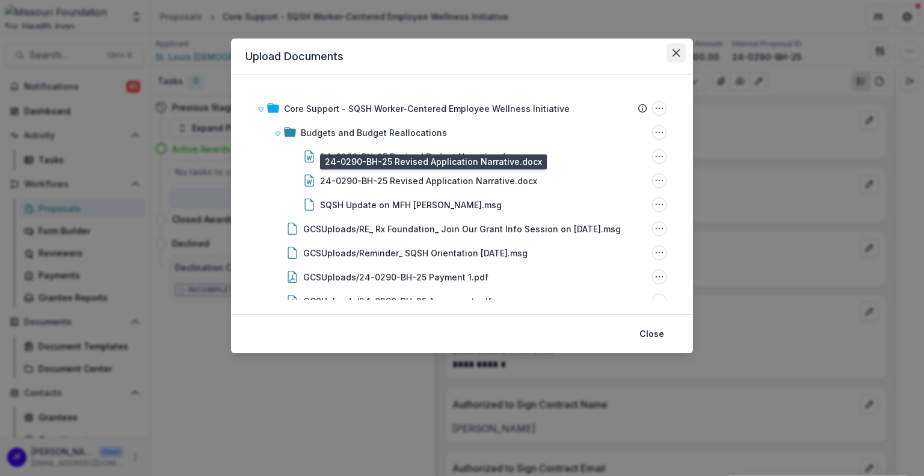
click at [677, 48] on button "Close" at bounding box center [675, 52] width 19 height 19
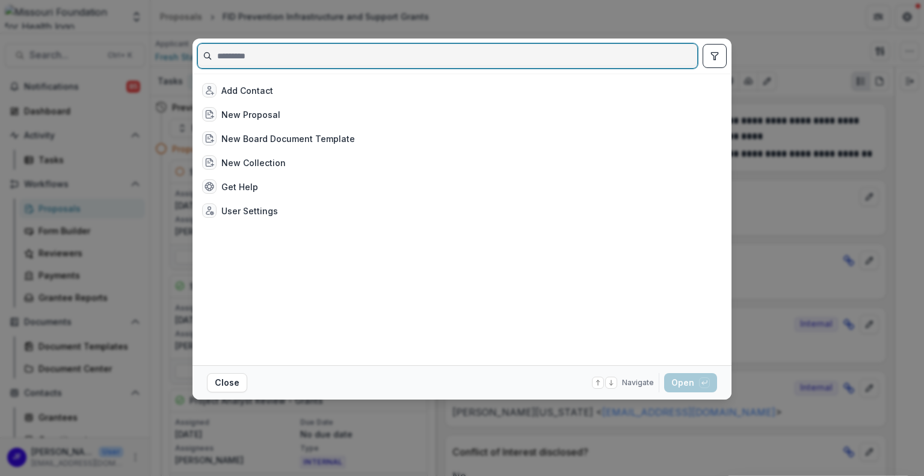
paste input "**********"
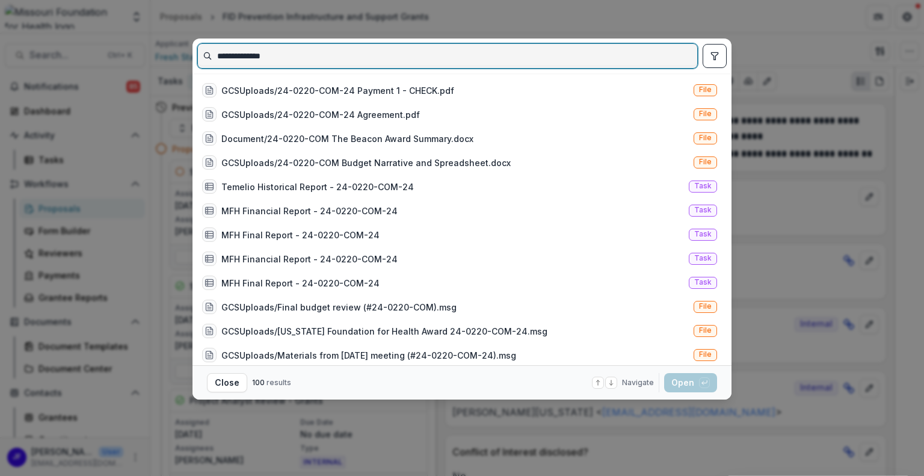
type input "**********"
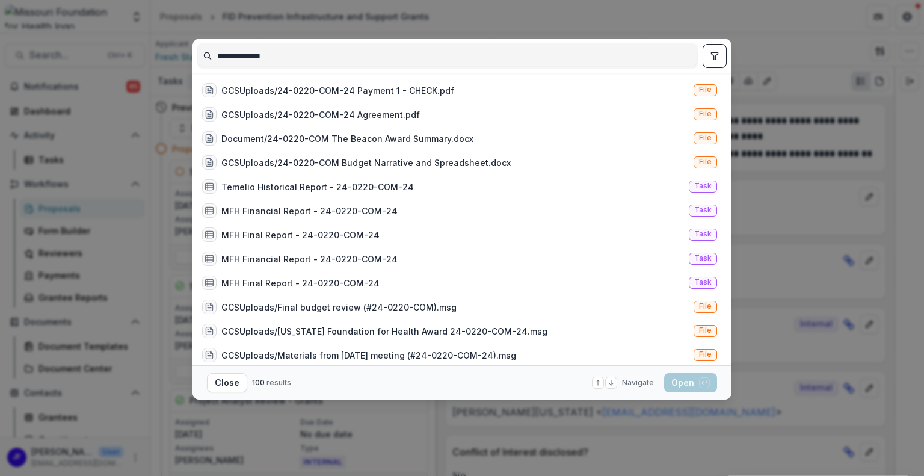
click at [715, 52] on icon "toggle filters" at bounding box center [714, 55] width 7 height 7
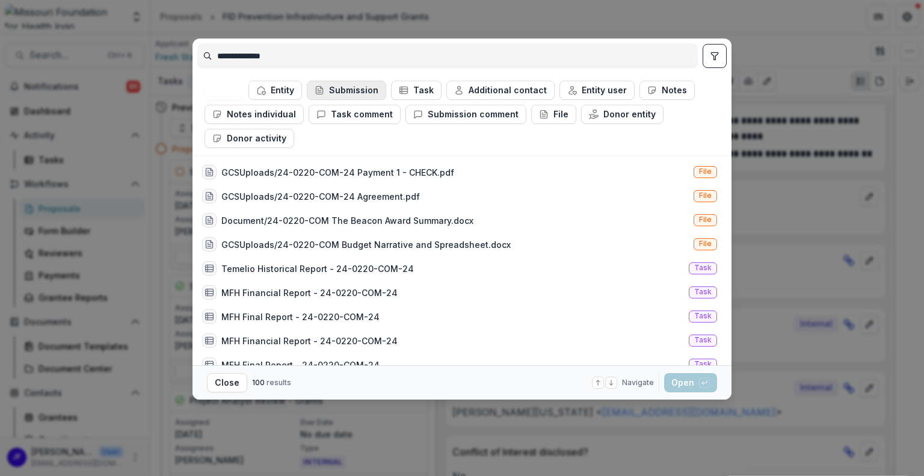
click at [346, 88] on button "Submission" at bounding box center [346, 90] width 79 height 19
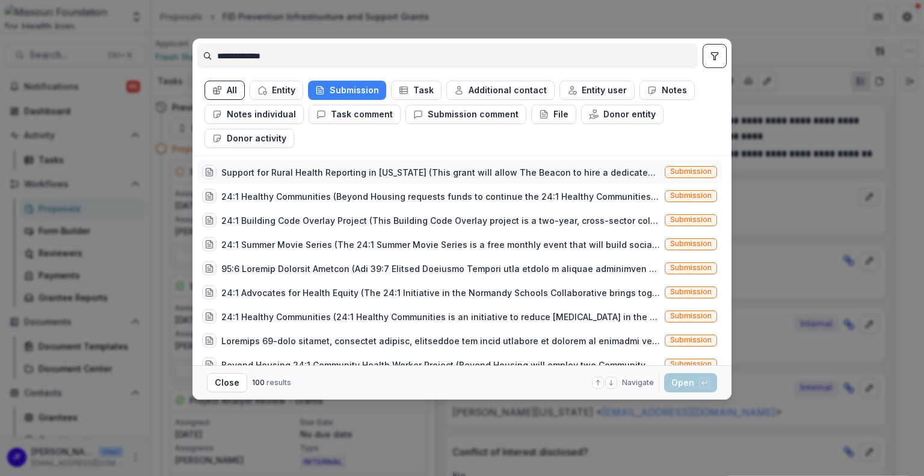
click at [342, 168] on div "Support for Rural Health Reporting in [US_STATE] (This grant will allow The Bea…" at bounding box center [440, 172] width 439 height 13
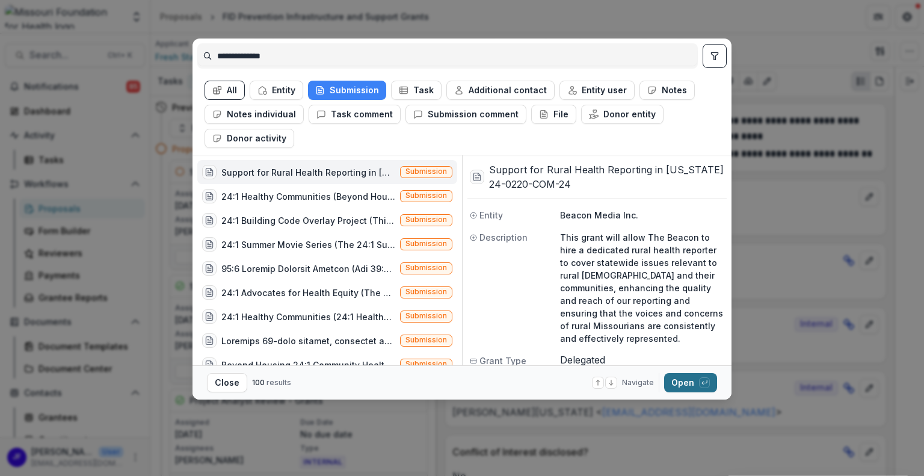
click at [680, 380] on button "Open with enter key" at bounding box center [690, 382] width 53 height 19
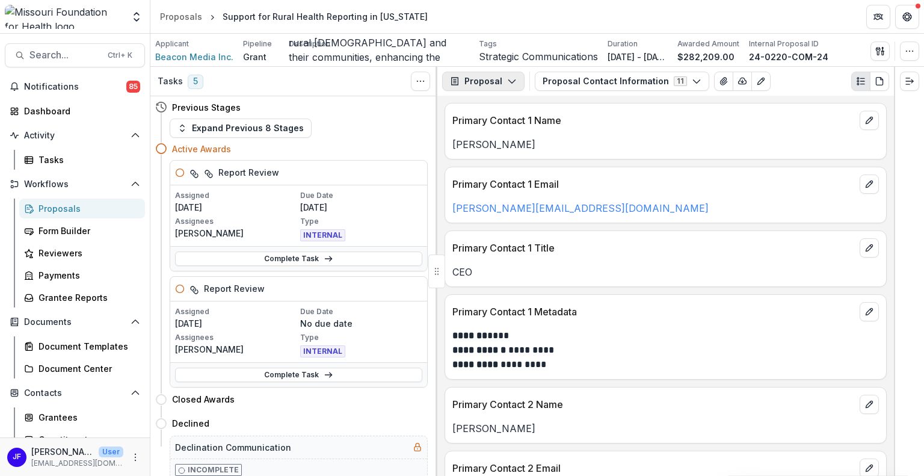
click at [505, 86] on button "Proposal" at bounding box center [483, 81] width 82 height 19
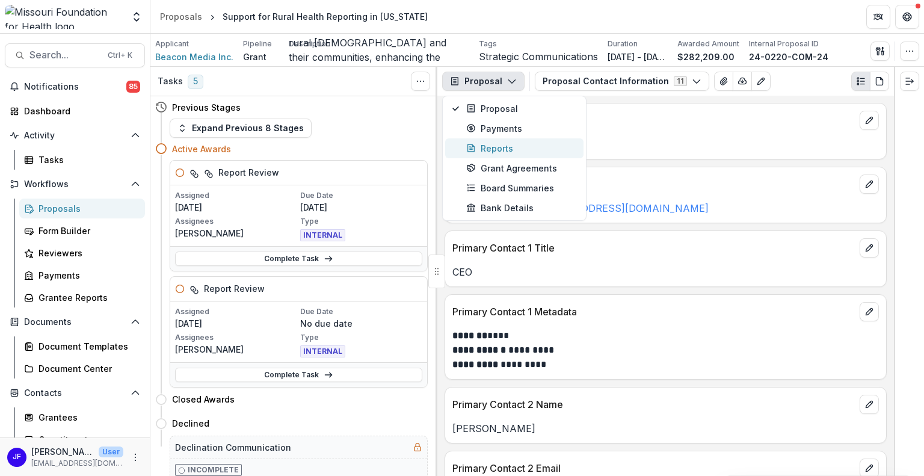
click at [491, 150] on div "Reports" at bounding box center [521, 148] width 110 height 13
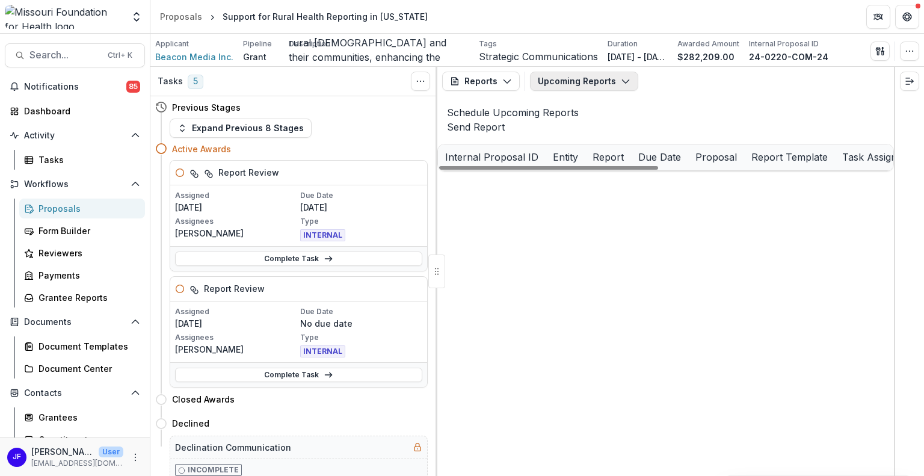
click at [569, 84] on button "Upcoming Reports" at bounding box center [584, 81] width 108 height 19
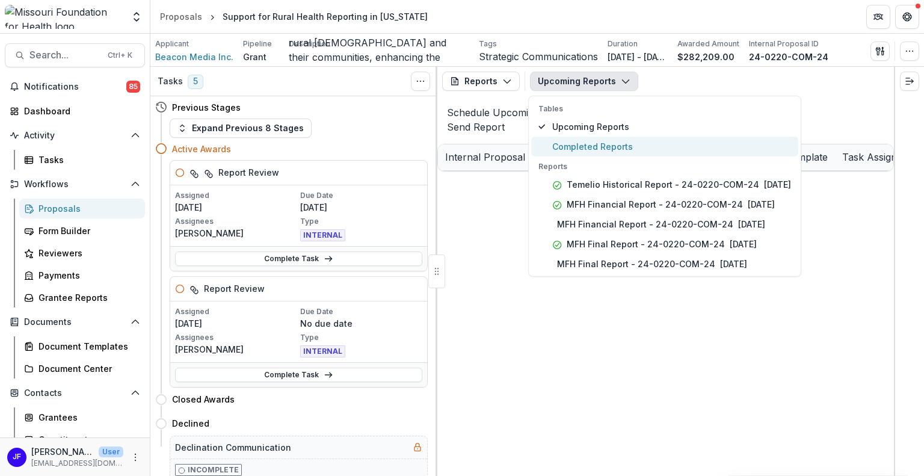
click at [569, 146] on span "Completed Reports" at bounding box center [671, 146] width 239 height 13
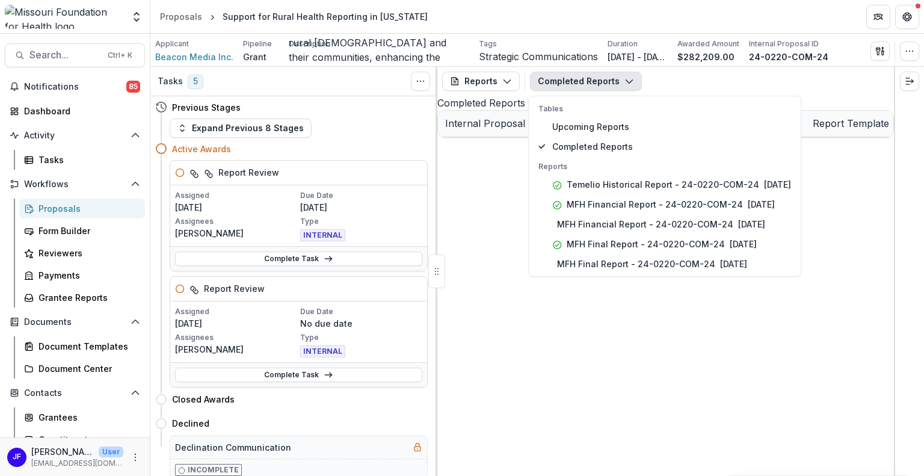
click at [535, 137] on div "24-0220-COM-24 Beacon Media Inc. Temelio Historical Report - 24-0220-COM-24 [DA…" at bounding box center [665, 137] width 455 height 0
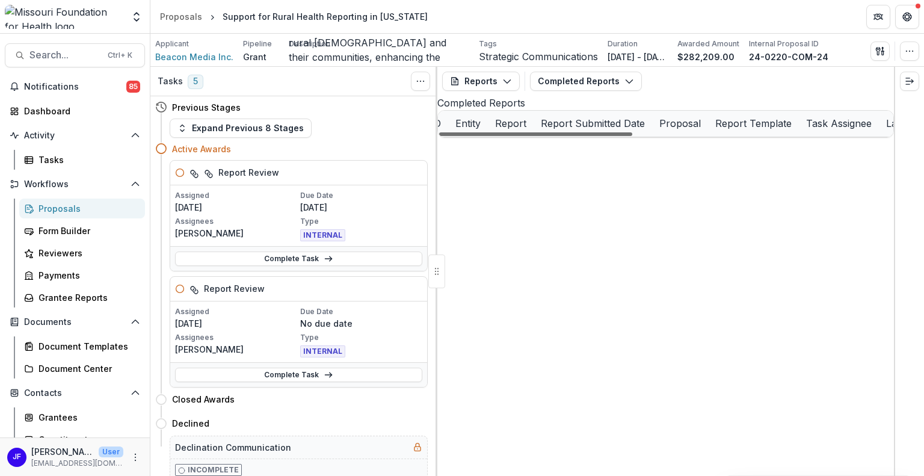
drag, startPoint x: 620, startPoint y: 463, endPoint x: 630, endPoint y: 464, distance: 10.8
click at [630, 136] on div at bounding box center [535, 134] width 193 height 4
click at [592, 84] on button "Completed Reports" at bounding box center [586, 81] width 112 height 19
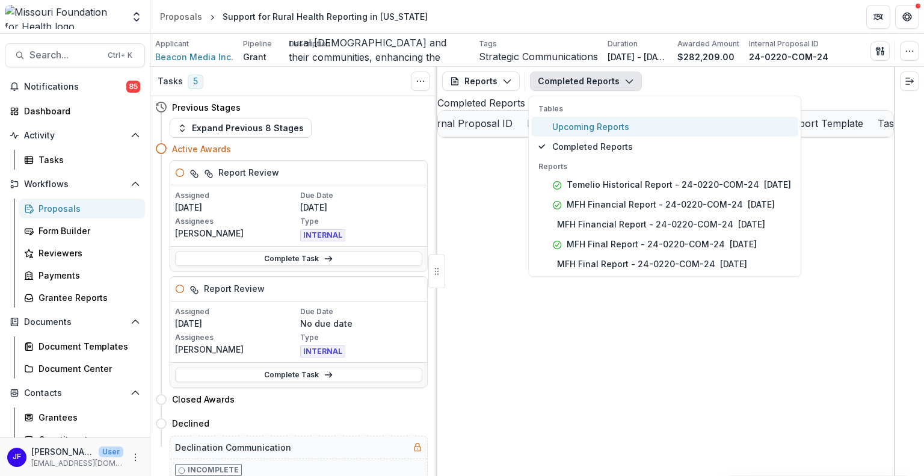
click at [573, 132] on span "Upcoming Reports" at bounding box center [671, 126] width 239 height 13
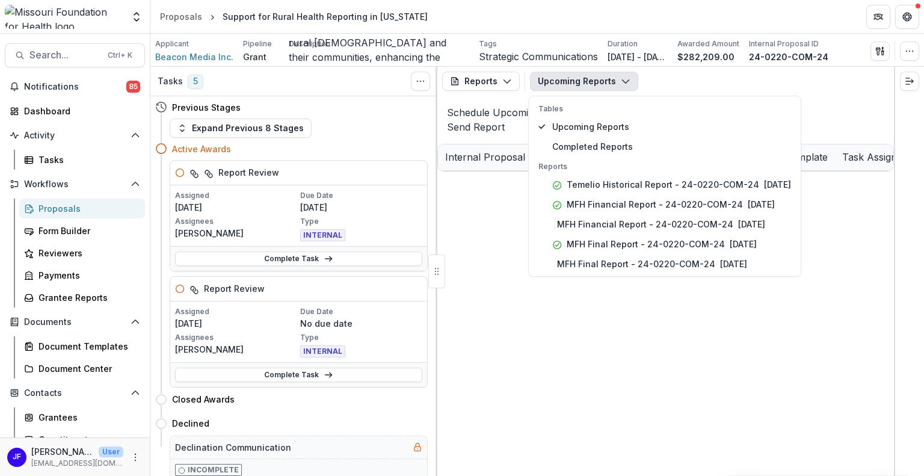
click at [541, 171] on div "24-0220-COM-24 Beacon Media Inc. MFH Financial Report - 24-0220-COM-24 02/15/20…" at bounding box center [665, 171] width 455 height 0
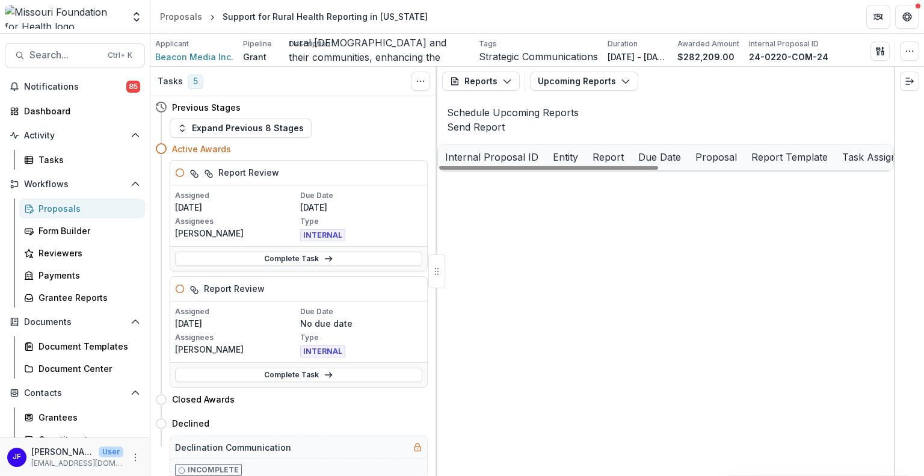
scroll to position [0, 5]
drag, startPoint x: 630, startPoint y: 458, endPoint x: 695, endPoint y: 460, distance: 65.0
click at [576, 81] on button "Upcoming Reports" at bounding box center [584, 81] width 108 height 19
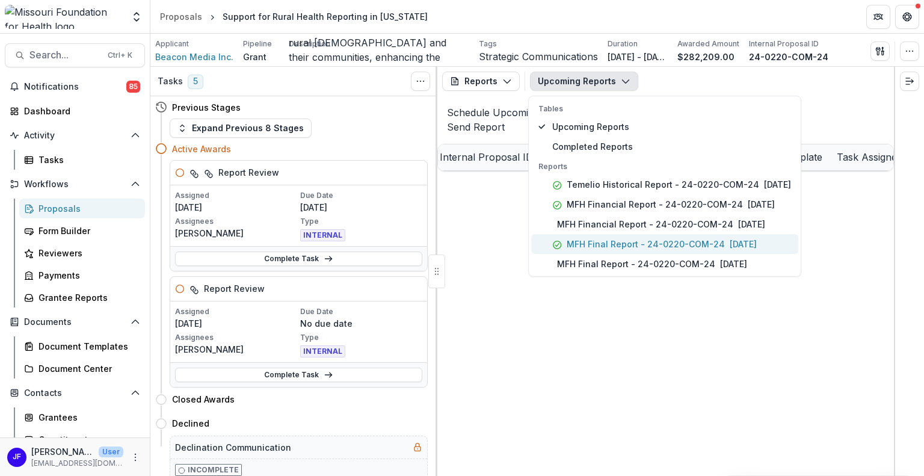
click at [574, 241] on p "MFH Final Report - 24-0220-COM-24" at bounding box center [646, 244] width 158 height 13
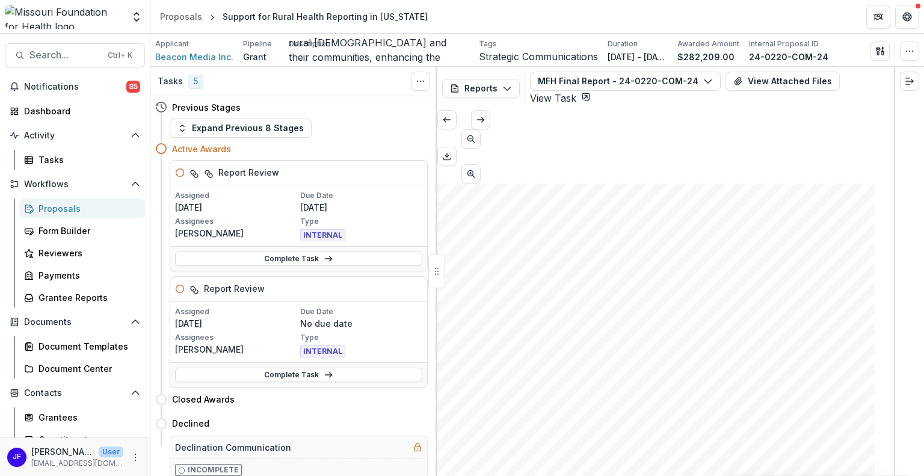
click at [591, 92] on link "View Task" at bounding box center [560, 98] width 61 height 12
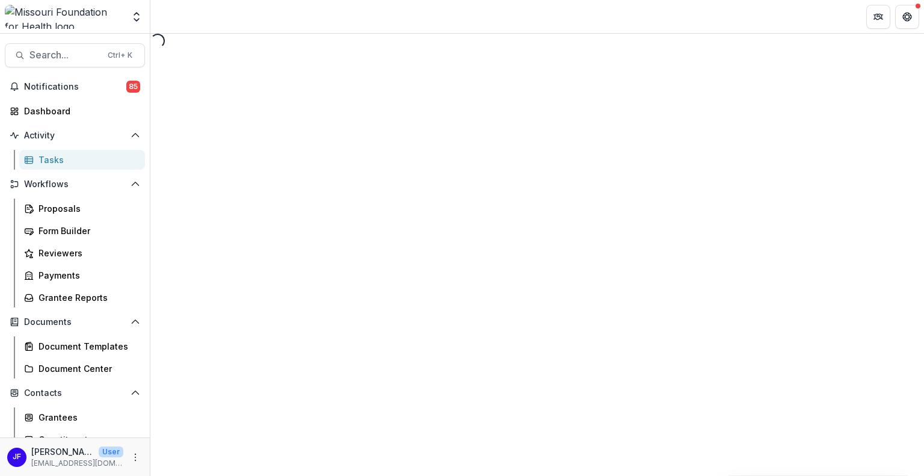
select select "********"
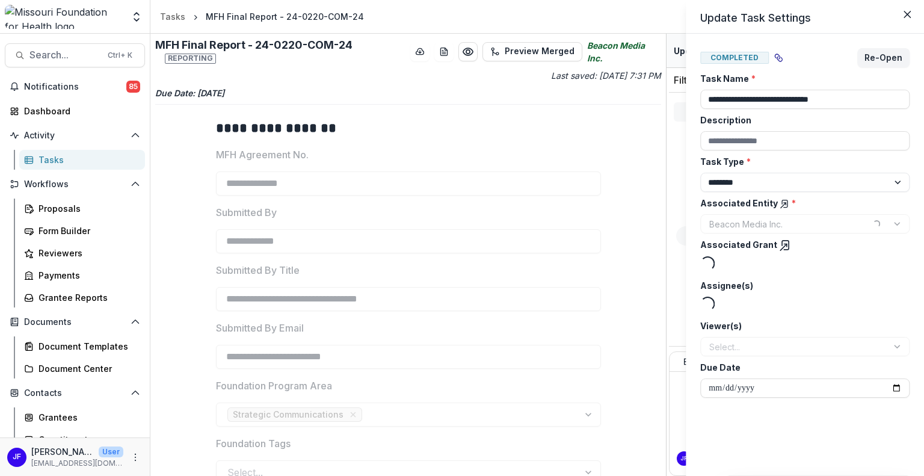
type input "********"
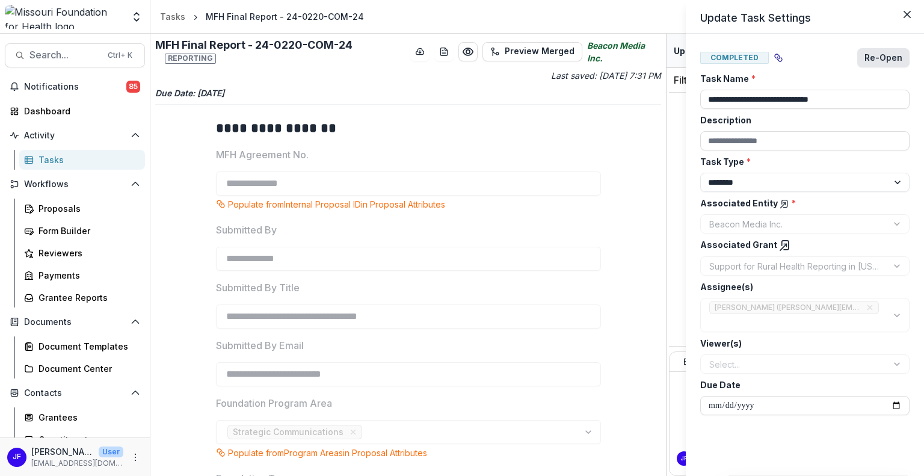
click at [885, 57] on button "Re-Open" at bounding box center [883, 57] width 52 height 19
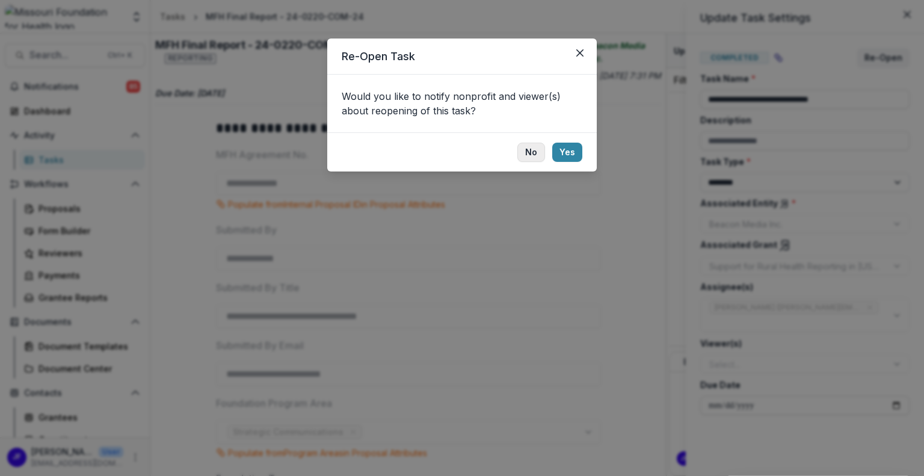
click at [534, 149] on button "No" at bounding box center [531, 152] width 28 height 19
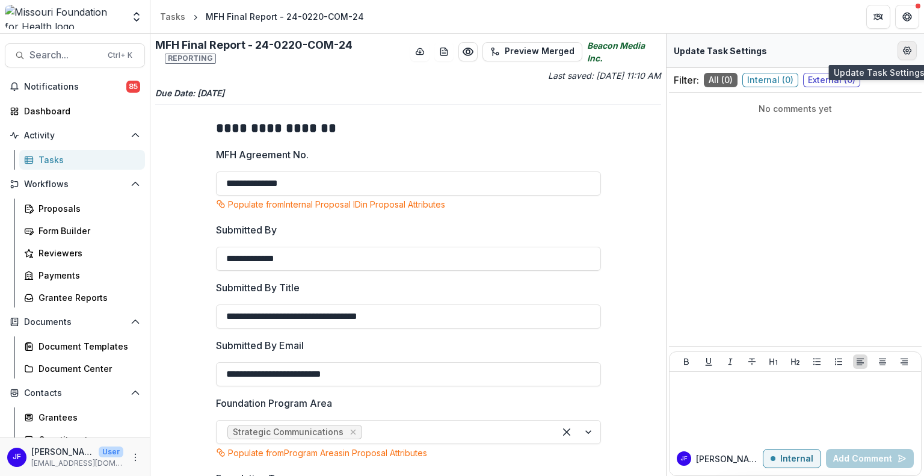
click at [905, 48] on icon "Edit Form Settings" at bounding box center [907, 51] width 10 height 10
select select "********"
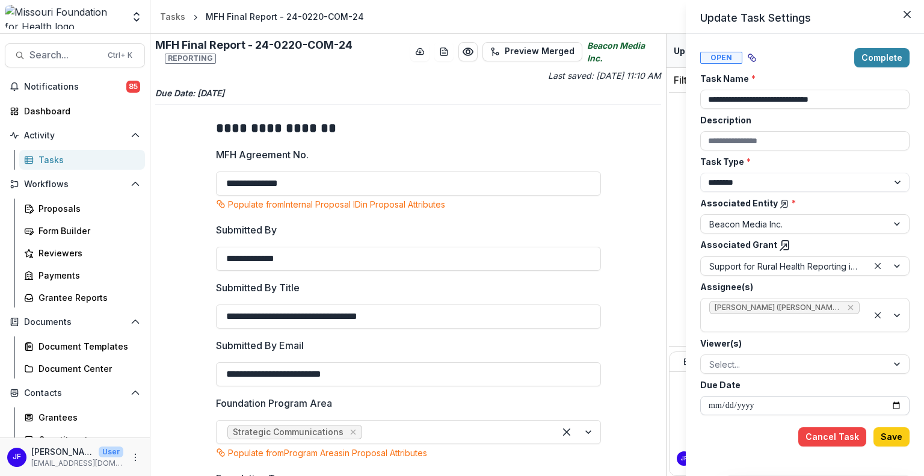
click at [896, 404] on input "**********" at bounding box center [804, 405] width 209 height 19
click at [894, 399] on input "**********" at bounding box center [804, 405] width 209 height 19
click at [899, 404] on input "**********" at bounding box center [804, 405] width 209 height 19
type input "**********"
drag, startPoint x: 747, startPoint y: 97, endPoint x: 731, endPoint y: 102, distance: 16.6
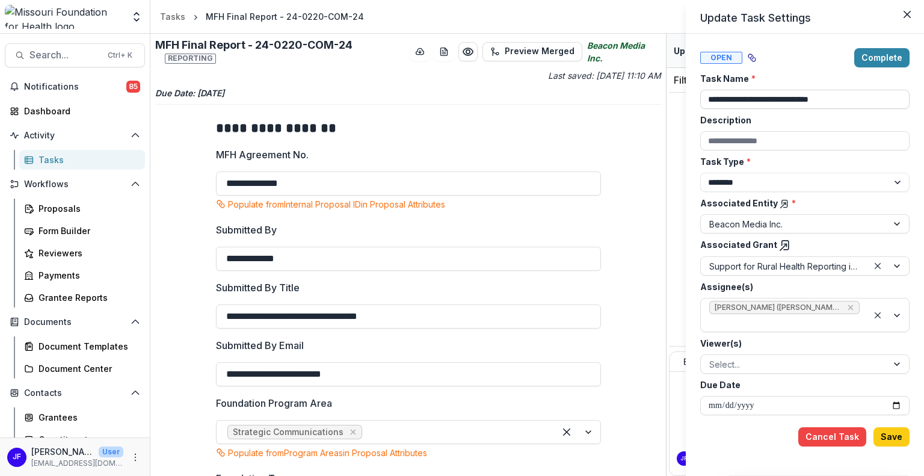
click at [731, 102] on input "**********" at bounding box center [804, 99] width 209 height 19
type input "**********"
click at [894, 436] on button "Save" at bounding box center [891, 436] width 36 height 19
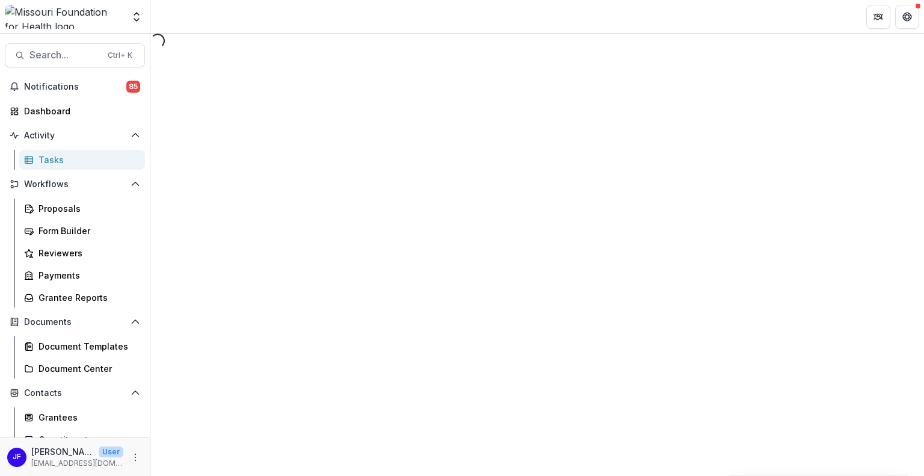
select select "********"
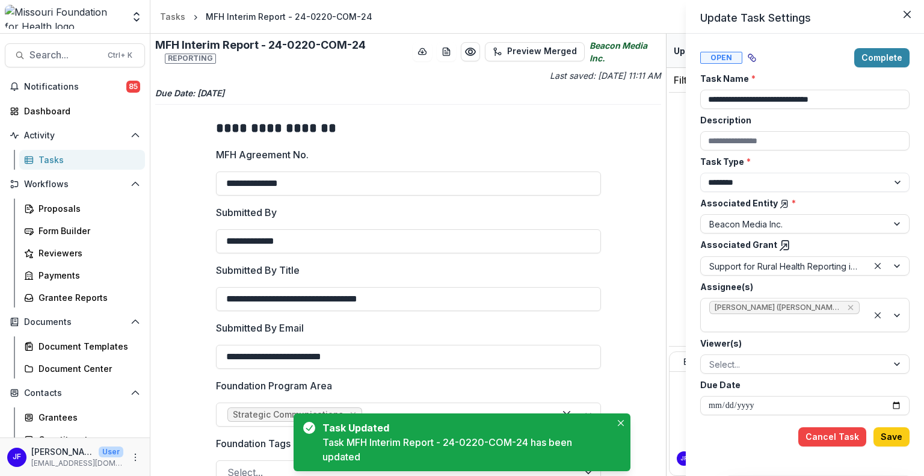
type input "**********"
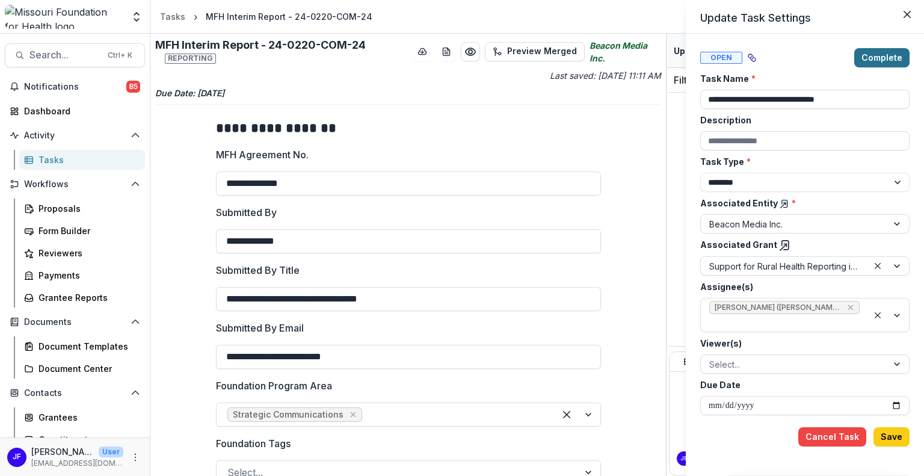
click at [875, 59] on button "Complete" at bounding box center [881, 57] width 55 height 19
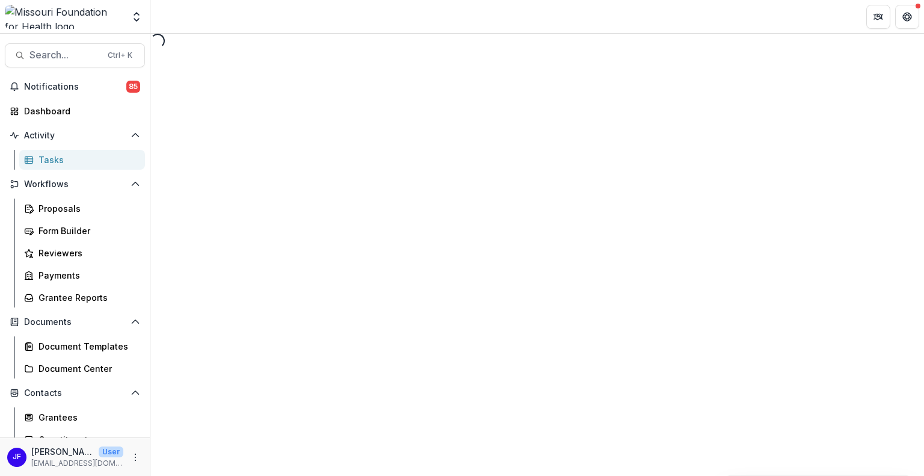
select select "********"
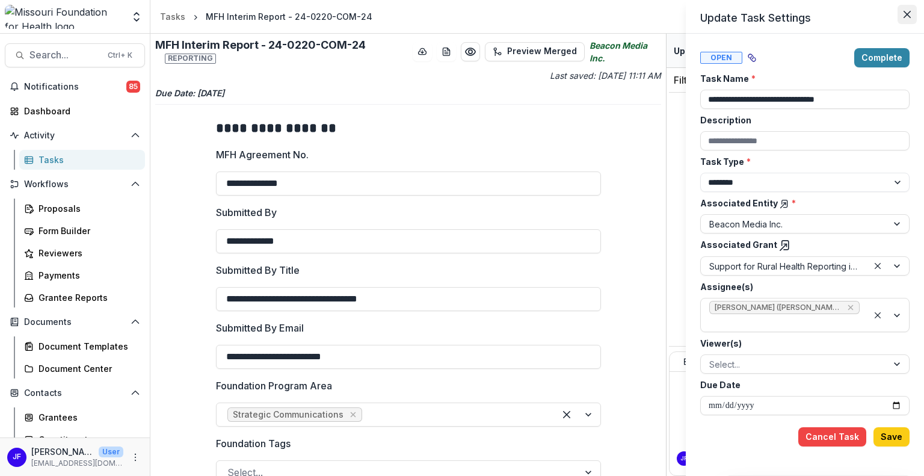
click at [905, 14] on icon "Close" at bounding box center [907, 14] width 7 height 7
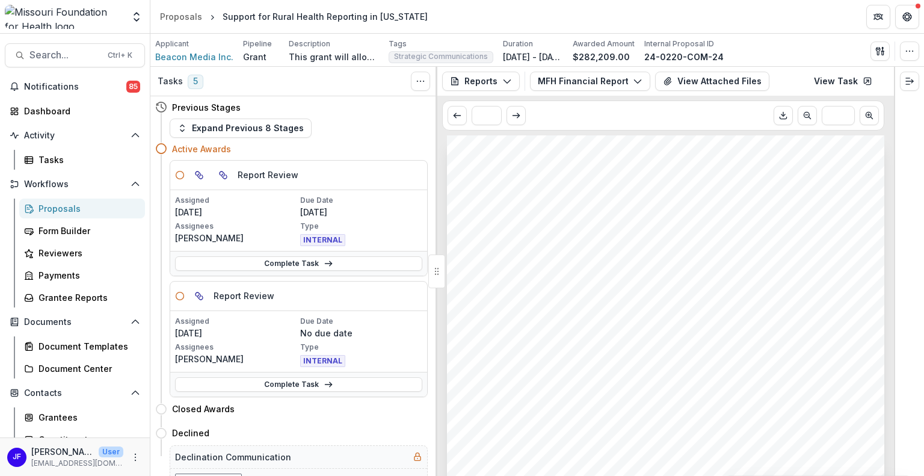
scroll to position [13, 0]
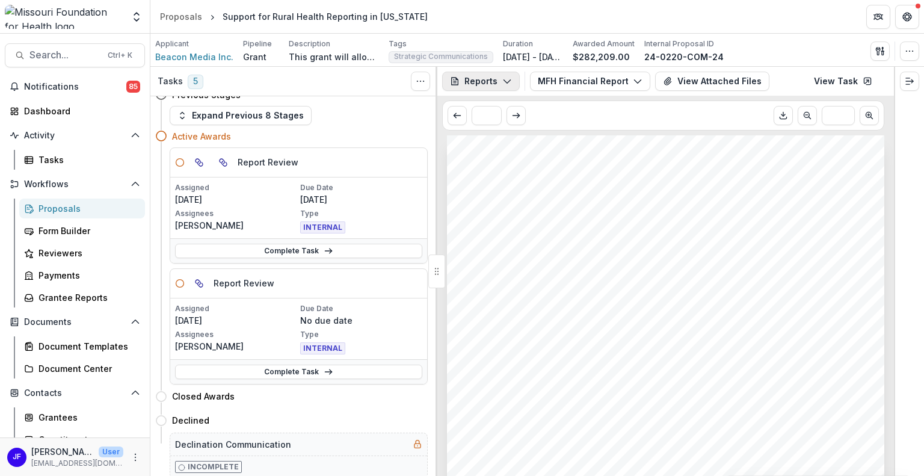
click at [485, 81] on button "Reports" at bounding box center [481, 81] width 78 height 19
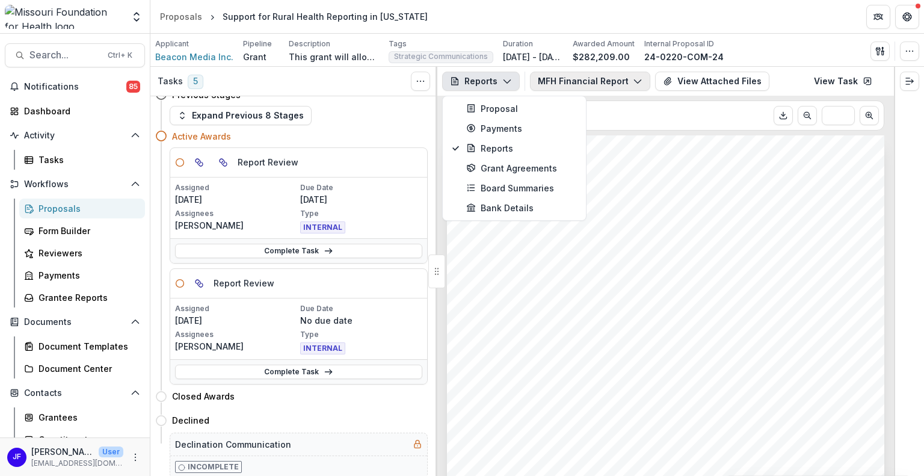
click at [547, 78] on button "MFH Financial Report - 24-0220-COM-24" at bounding box center [590, 81] width 120 height 19
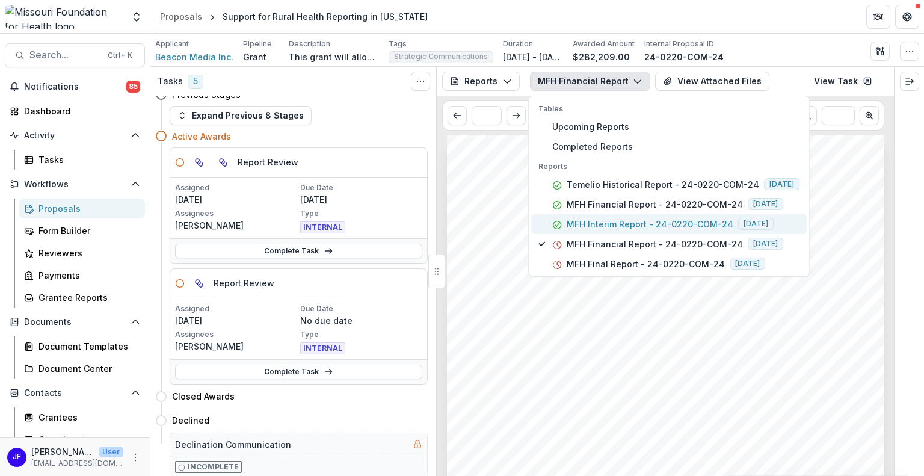
click at [658, 225] on p "MFH Interim Report - 24-0220-COM-24" at bounding box center [650, 224] width 167 height 13
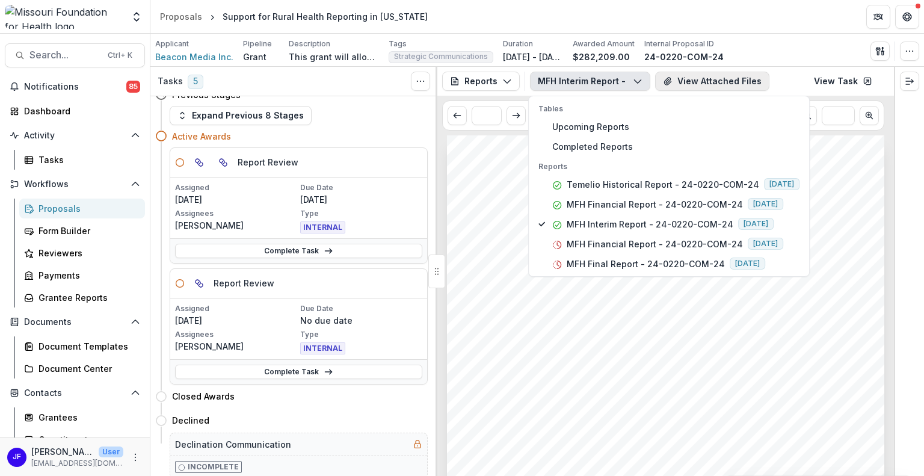
click at [677, 76] on button "View Attached Files" at bounding box center [712, 81] width 114 height 19
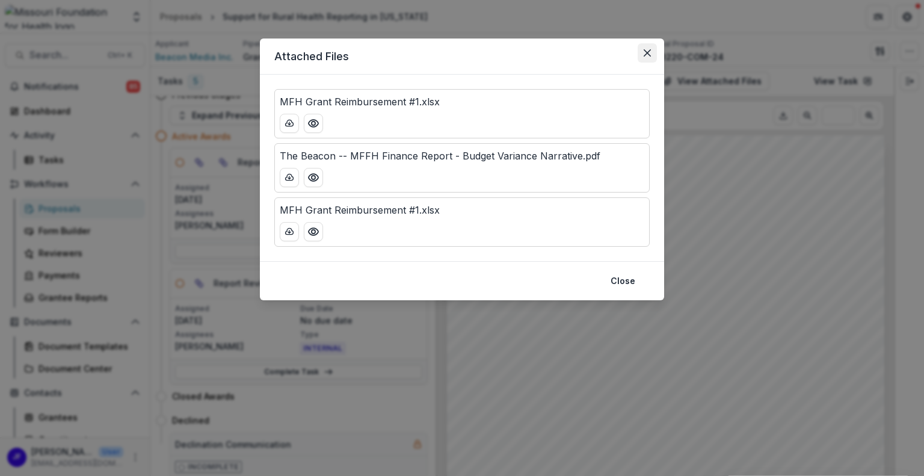
click at [649, 52] on icon "Close" at bounding box center [647, 52] width 7 height 7
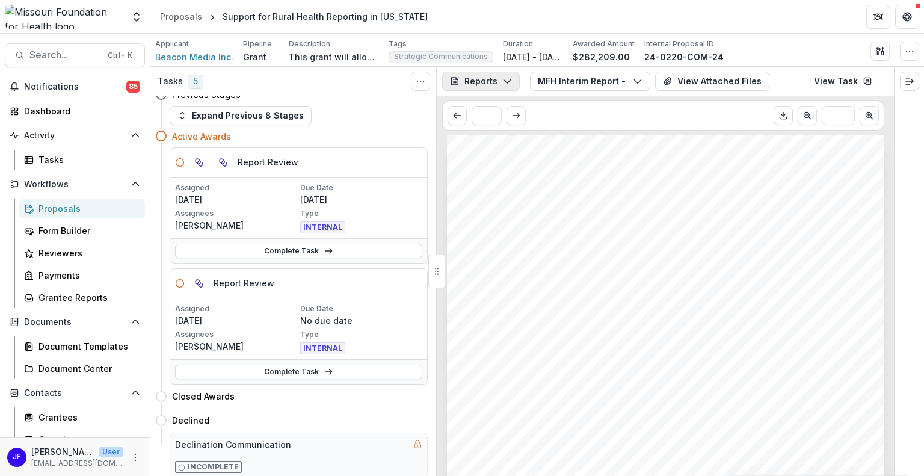
click at [508, 81] on polyline "button" at bounding box center [506, 82] width 7 height 4
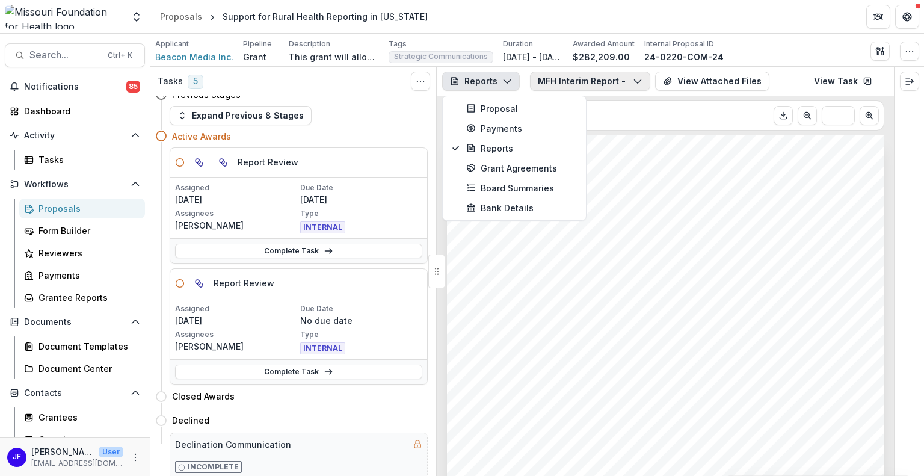
click at [541, 79] on button "MFH Interim Report - 24-0220-COM-24" at bounding box center [590, 81] width 120 height 19
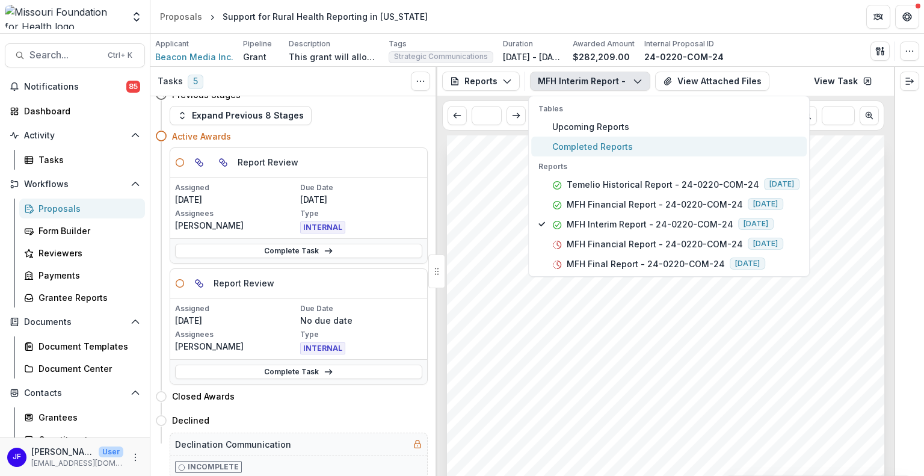
click at [590, 141] on span "Completed Reports" at bounding box center [675, 146] width 247 height 13
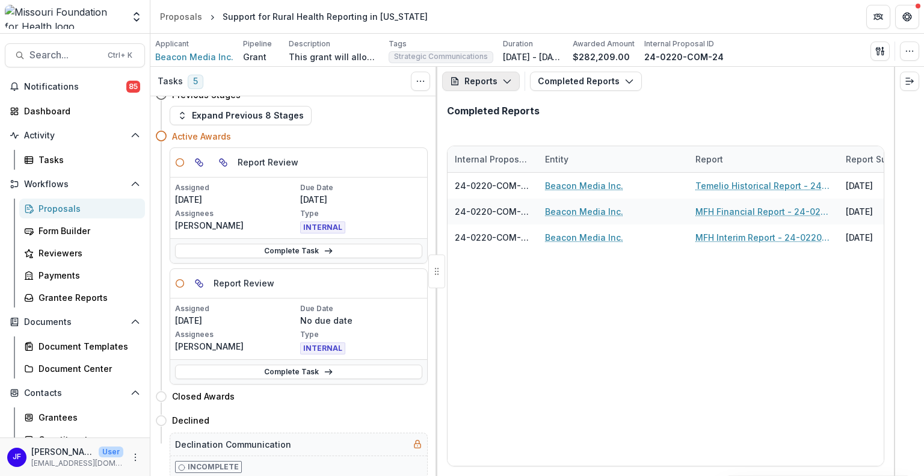
click at [508, 84] on icon "button" at bounding box center [507, 81] width 10 height 10
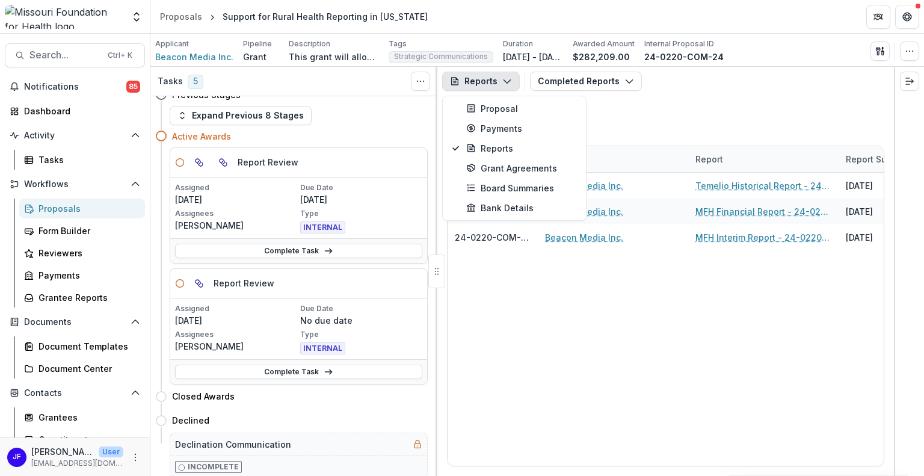
click at [508, 84] on icon "button" at bounding box center [507, 81] width 10 height 10
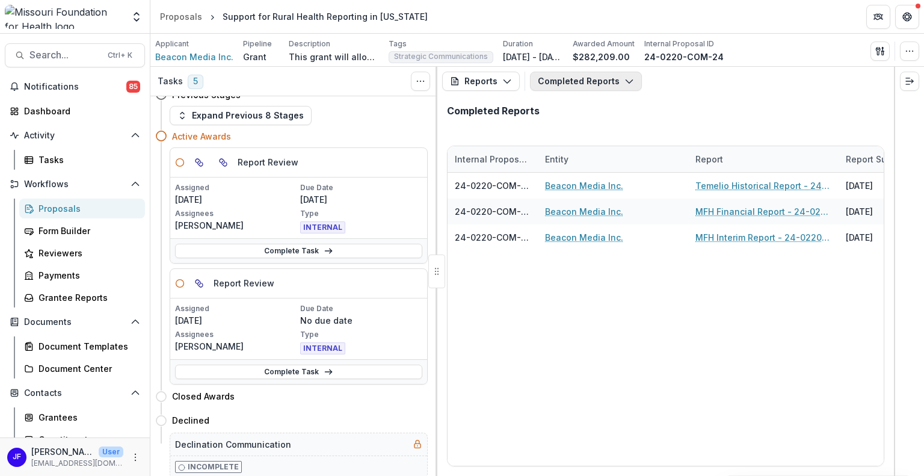
click at [563, 84] on button "Completed Reports" at bounding box center [586, 81] width 112 height 19
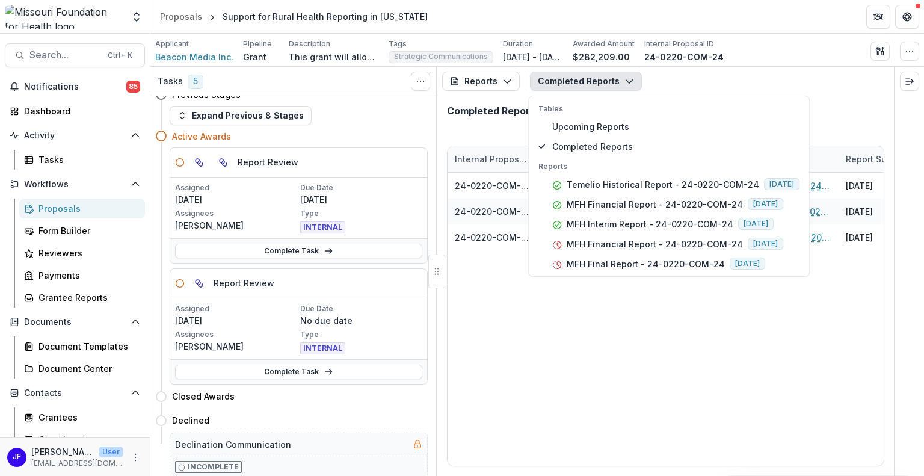
click at [683, 91] on div "Reports Proposal Payments Reports Grant Agreements Board Summaries Bank Details…" at bounding box center [665, 81] width 457 height 29
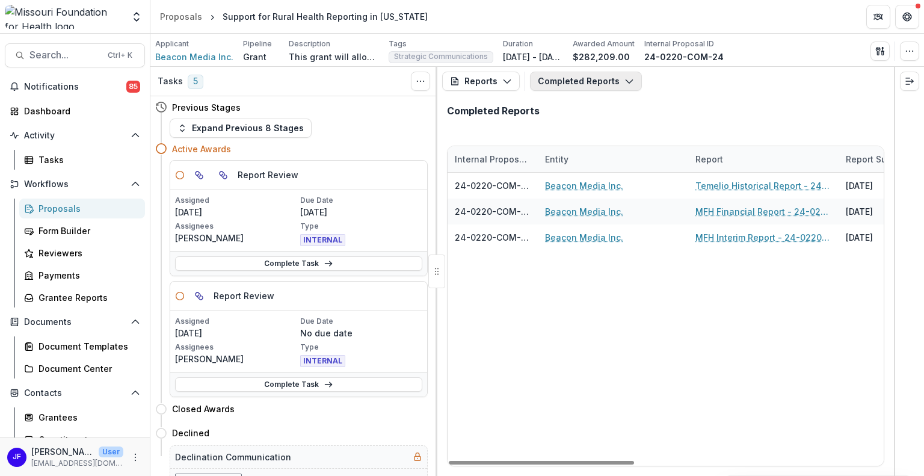
click at [568, 81] on button "Completed Reports" at bounding box center [586, 81] width 112 height 19
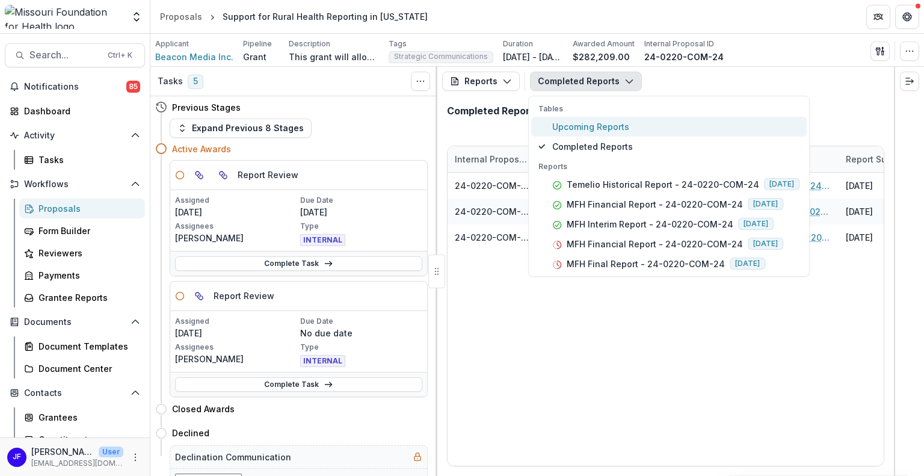
click at [569, 126] on span "Upcoming Reports" at bounding box center [675, 126] width 247 height 13
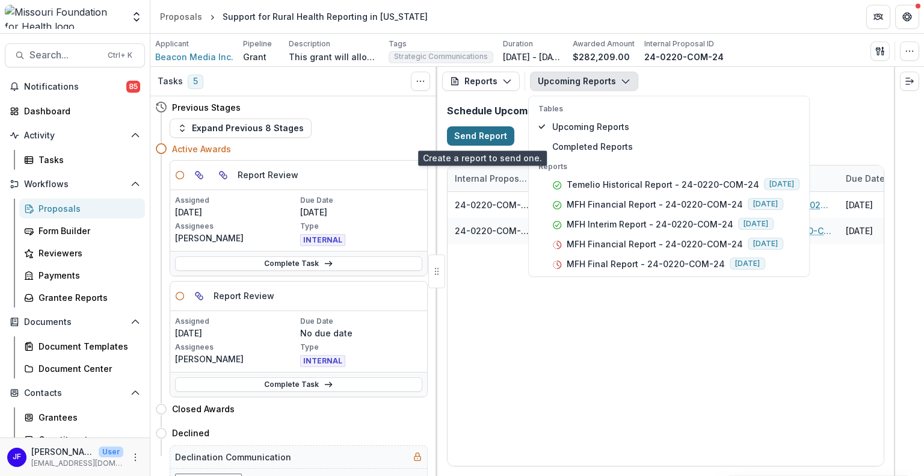
click at [472, 134] on button "Send Report" at bounding box center [480, 135] width 67 height 19
select select "********"
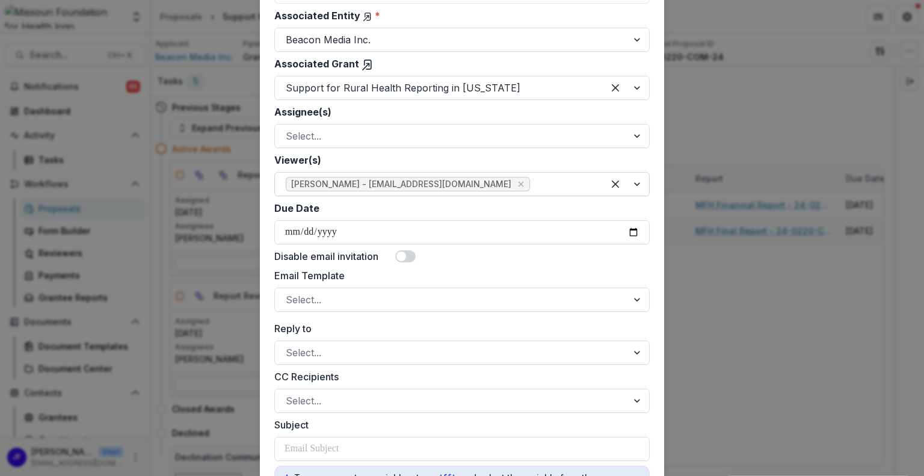
scroll to position [301, 0]
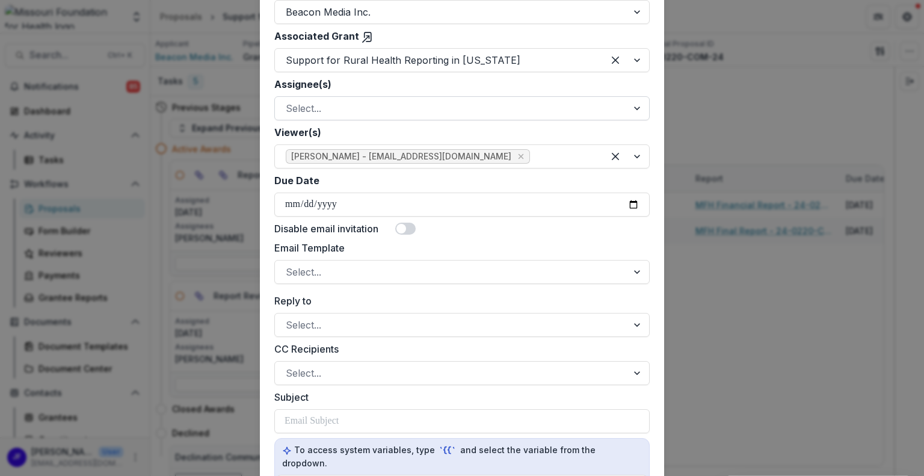
click at [332, 109] on div at bounding box center [451, 108] width 331 height 17
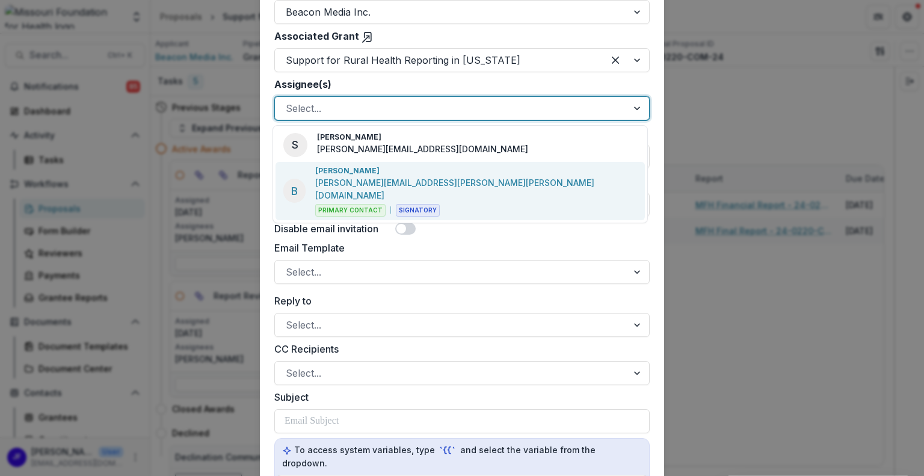
click at [334, 170] on p "Brandi Fisher" at bounding box center [347, 170] width 64 height 11
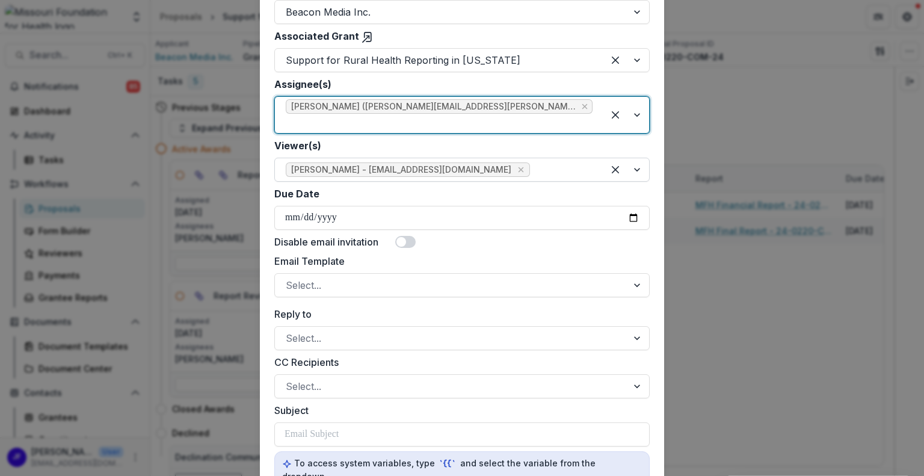
click at [635, 158] on div at bounding box center [626, 169] width 46 height 23
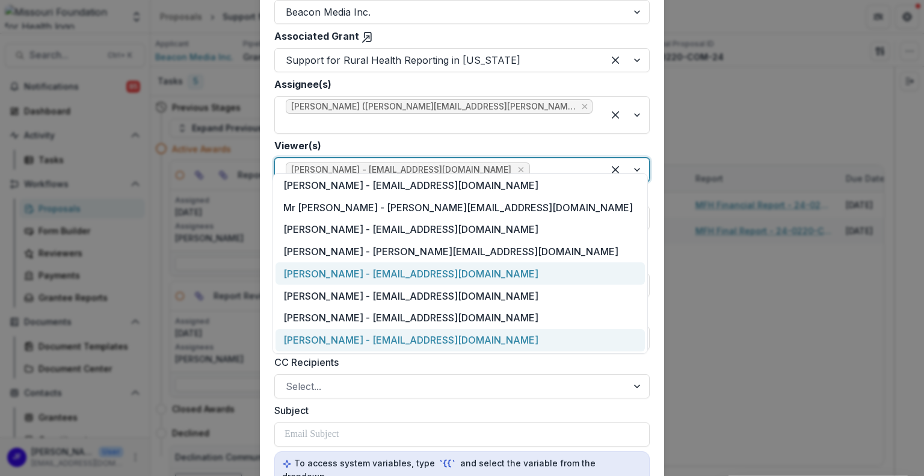
scroll to position [60, 0]
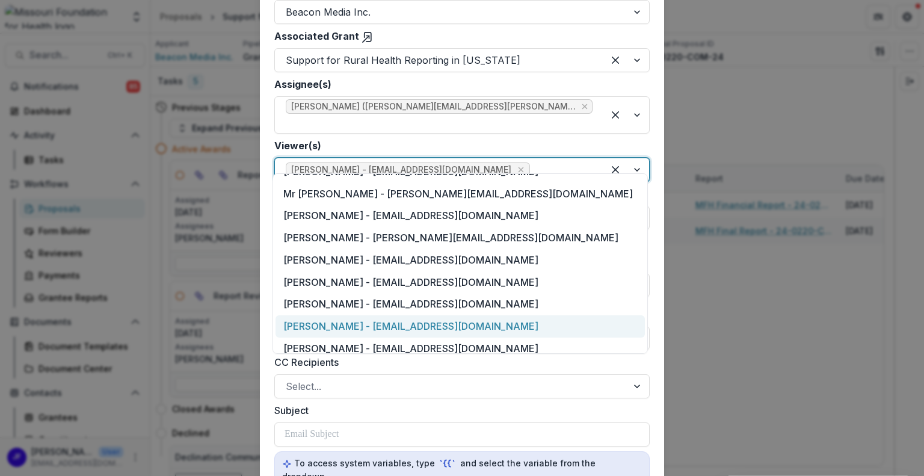
click at [319, 321] on div "Rebekah Lerch - rlerch@mffh.org" at bounding box center [460, 326] width 369 height 22
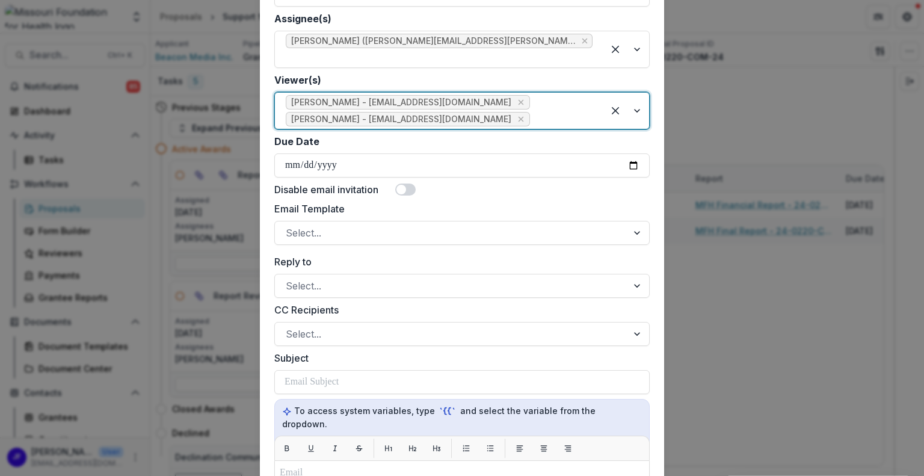
scroll to position [421, 0]
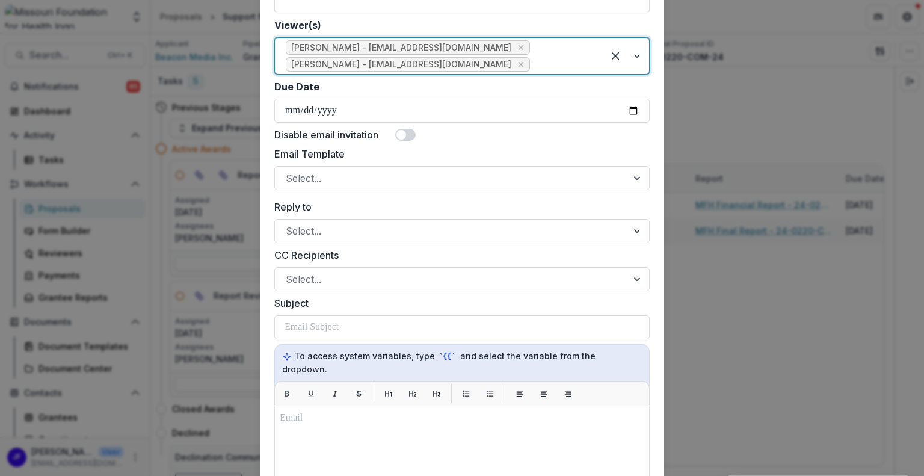
click at [406, 129] on span at bounding box center [405, 135] width 20 height 12
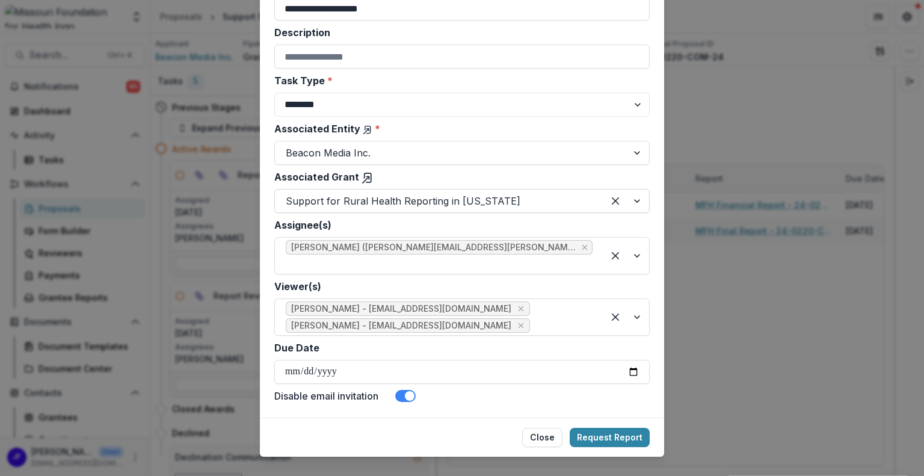
scroll to position [165, 0]
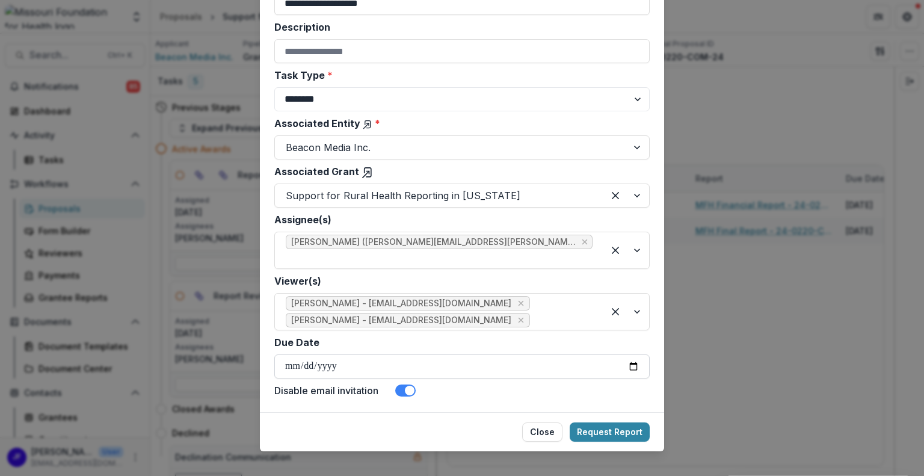
click at [636, 354] on input "Due Date" at bounding box center [461, 366] width 375 height 24
type input "**********"
click at [598, 422] on button "Request Report" at bounding box center [610, 431] width 80 height 19
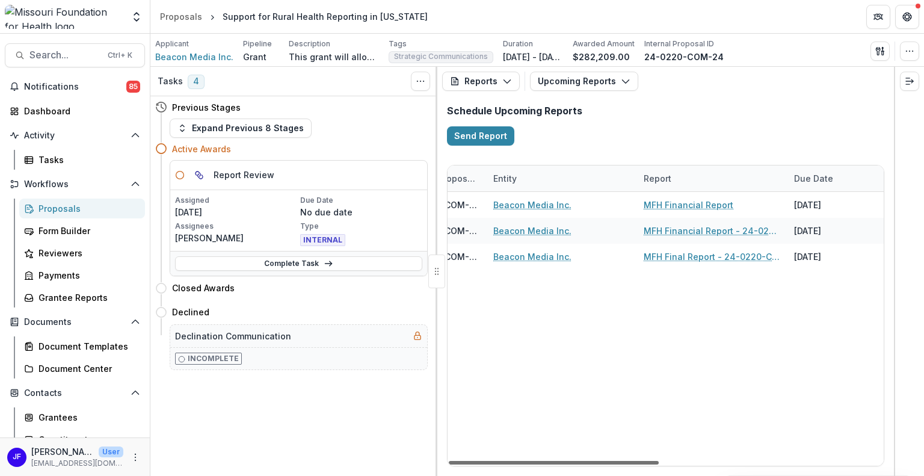
scroll to position [0, 85]
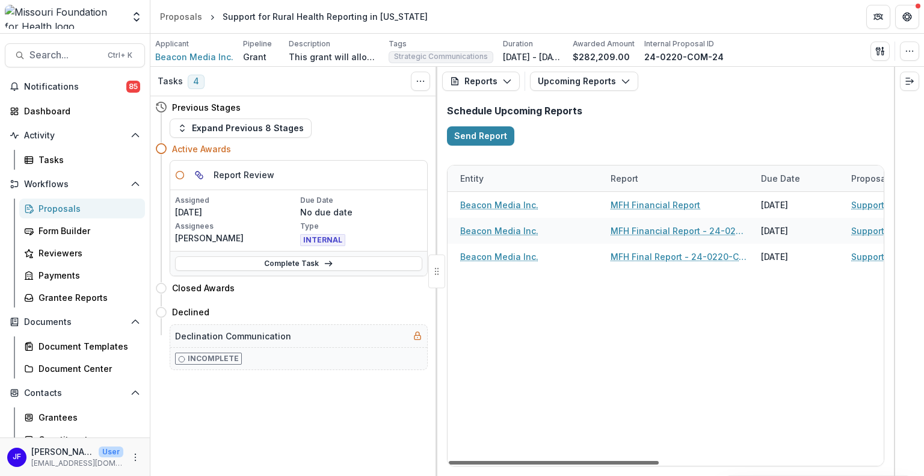
drag, startPoint x: 645, startPoint y: 463, endPoint x: 686, endPoint y: 463, distance: 40.9
click at [659, 463] on div at bounding box center [554, 463] width 210 height 4
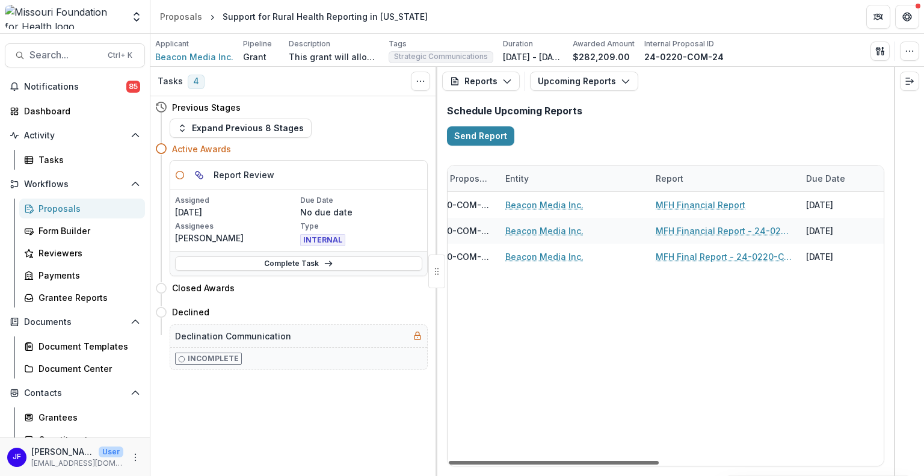
scroll to position [0, 49]
drag, startPoint x: 650, startPoint y: 464, endPoint x: 632, endPoint y: 466, distance: 17.5
click at [632, 464] on div at bounding box center [554, 463] width 210 height 4
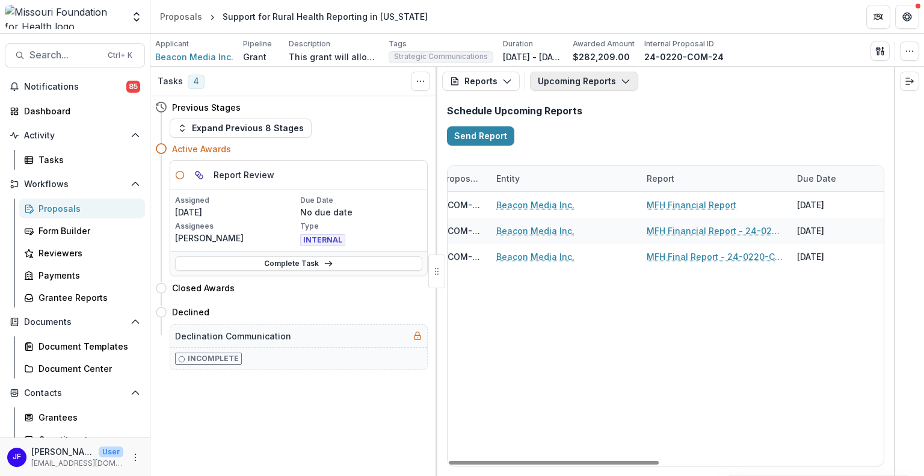
click at [572, 79] on button "Upcoming Reports" at bounding box center [584, 81] width 108 height 19
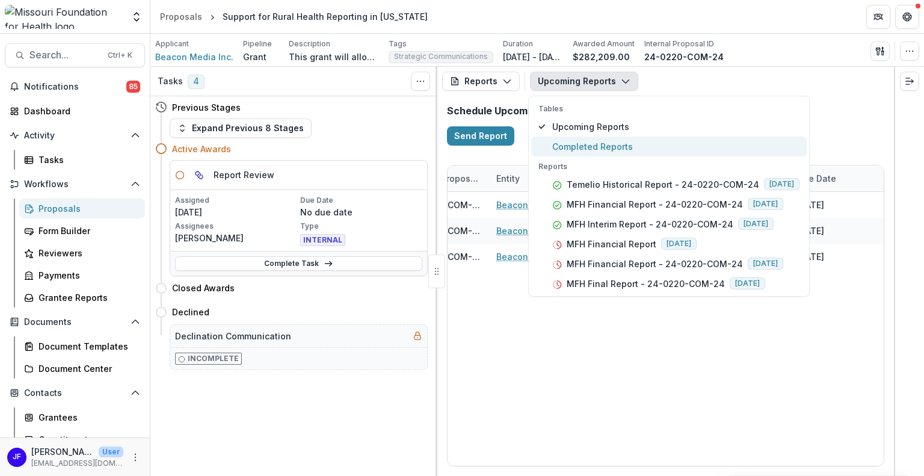
click at [585, 144] on span "Completed Reports" at bounding box center [675, 146] width 247 height 13
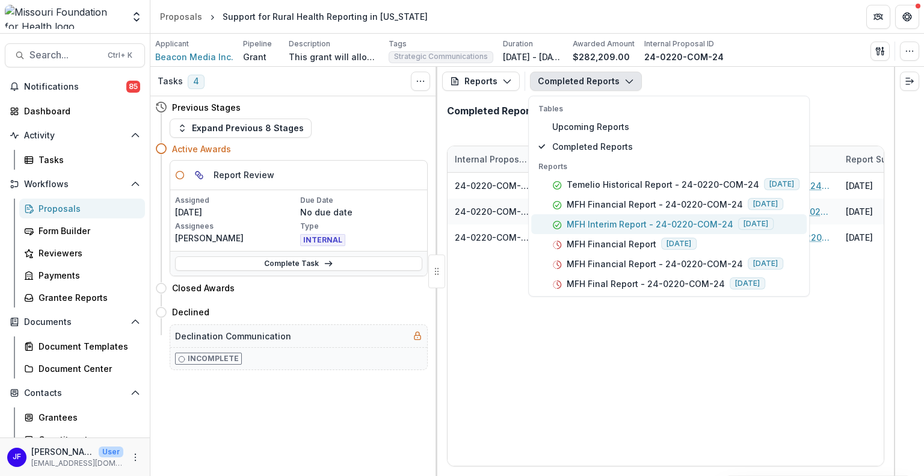
click at [601, 224] on p "MFH Interim Report - 24-0220-COM-24" at bounding box center [650, 224] width 167 height 13
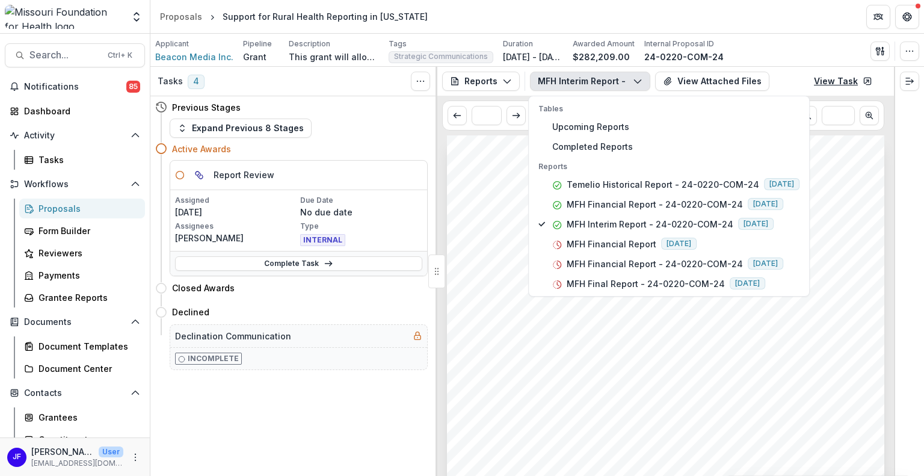
click at [831, 82] on link "View Task" at bounding box center [843, 81] width 73 height 19
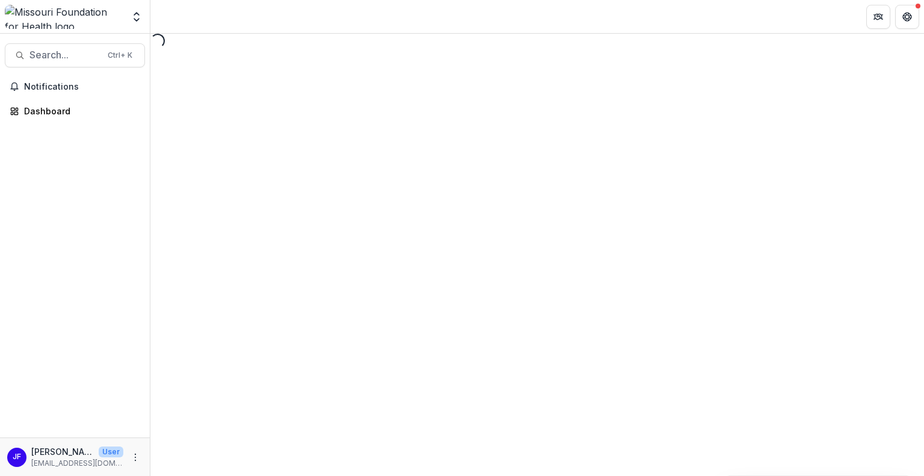
select select "********"
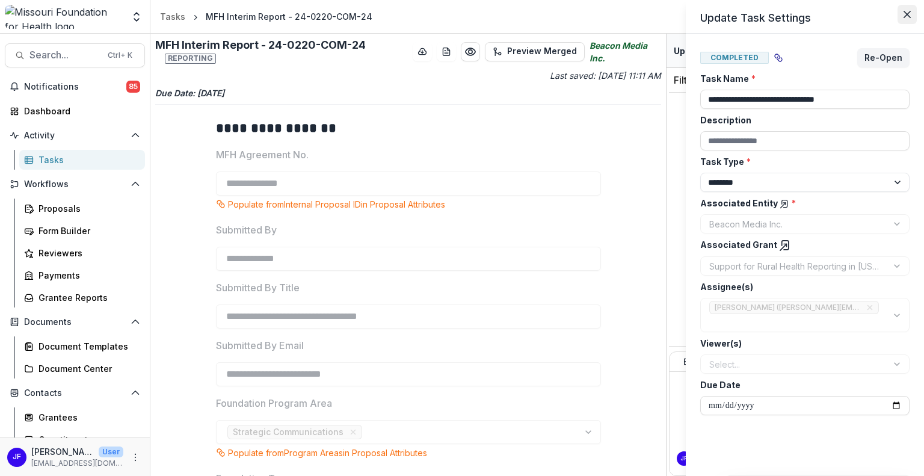
click at [904, 14] on icon "Close" at bounding box center [907, 14] width 7 height 7
